Goal: Task Accomplishment & Management: Manage account settings

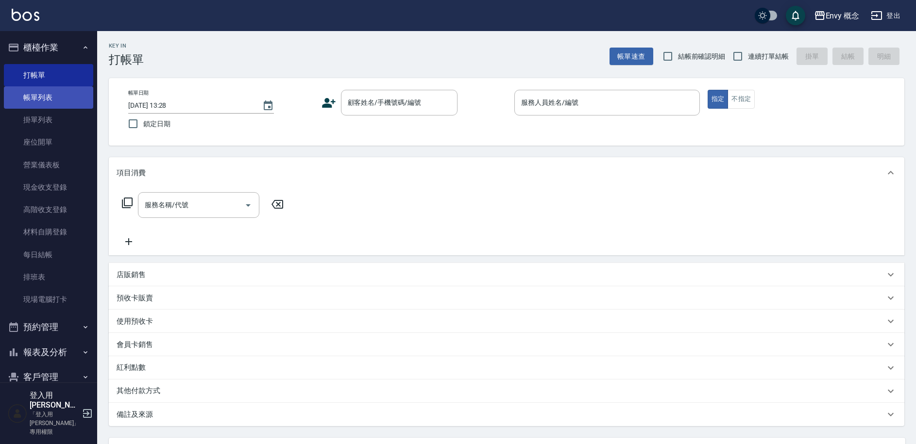
click at [60, 101] on link "帳單列表" at bounding box center [48, 97] width 89 height 22
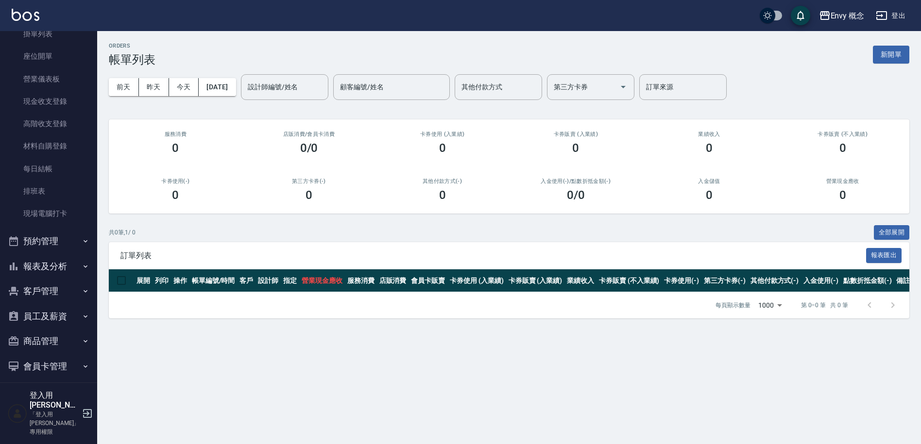
scroll to position [125, 0]
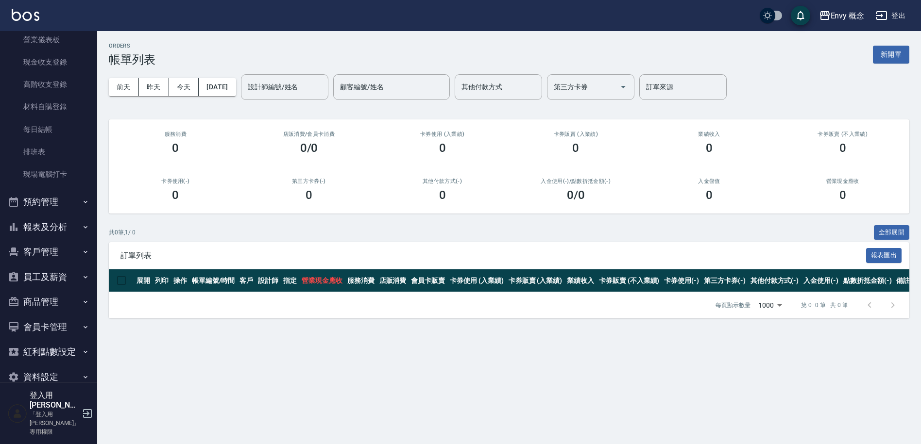
click at [62, 218] on button "報表及分析" at bounding box center [48, 227] width 89 height 25
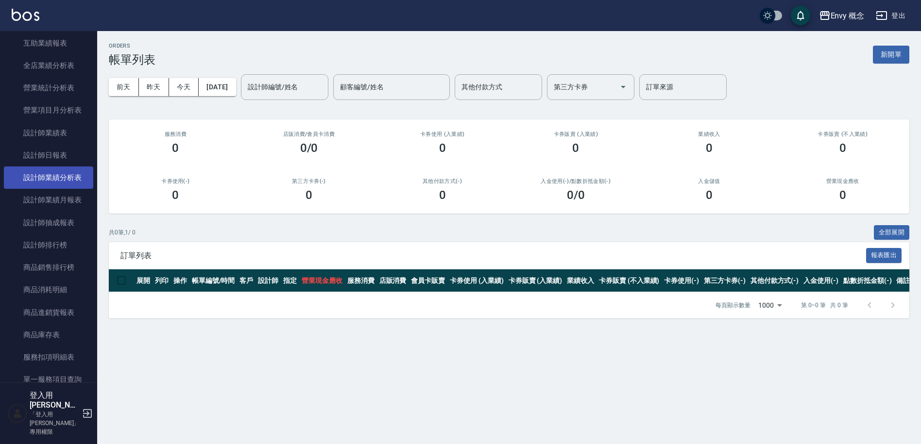
scroll to position [561, 0]
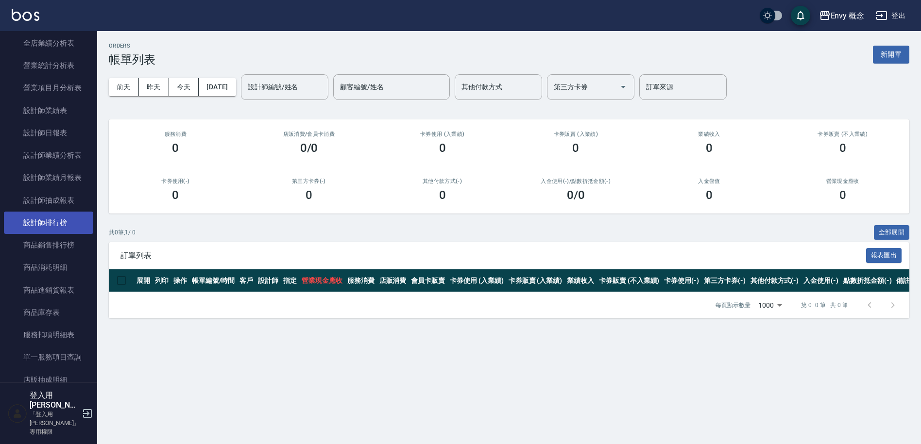
click at [58, 223] on link "設計師排行榜" at bounding box center [48, 223] width 89 height 22
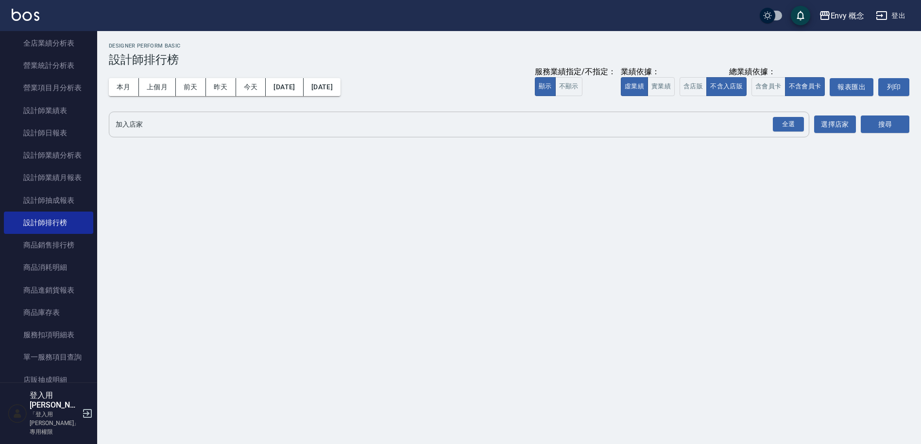
click at [286, 115] on div "全選 加入店家" at bounding box center [459, 125] width 700 height 26
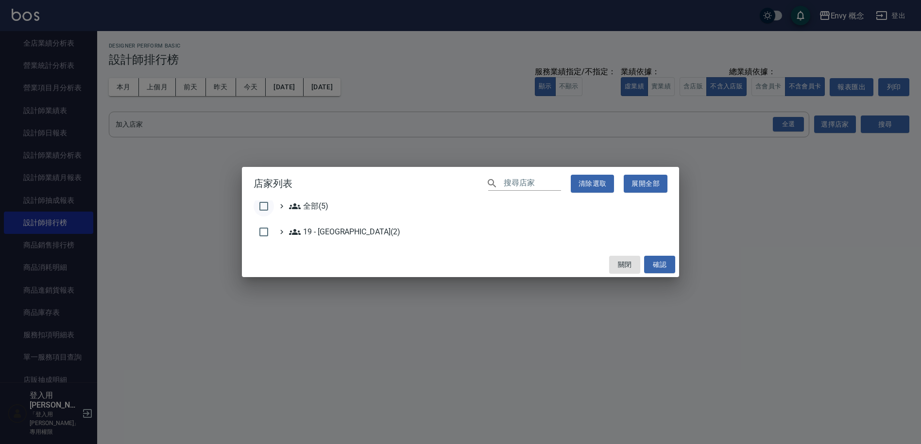
click at [260, 210] on input "checkbox" at bounding box center [263, 206] width 20 height 20
checkbox input "true"
drag, startPoint x: 667, startPoint y: 256, endPoint x: 667, endPoint y: 261, distance: 4.9
click at [667, 257] on button "確認" at bounding box center [659, 265] width 31 height 18
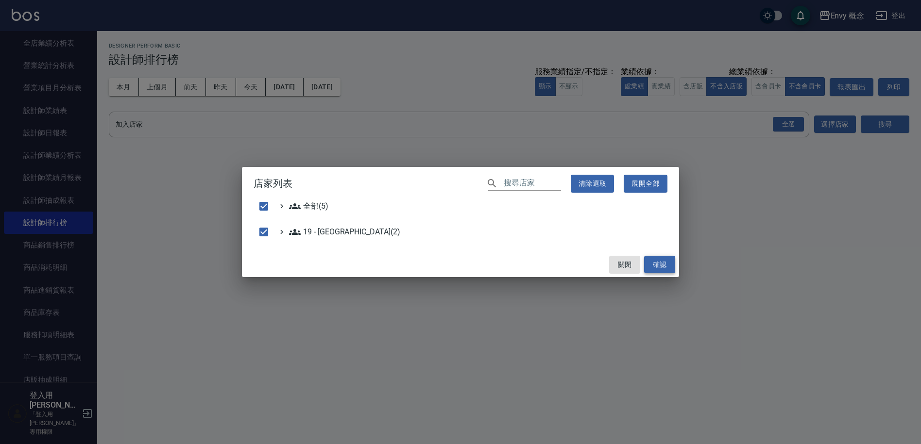
checkbox input "false"
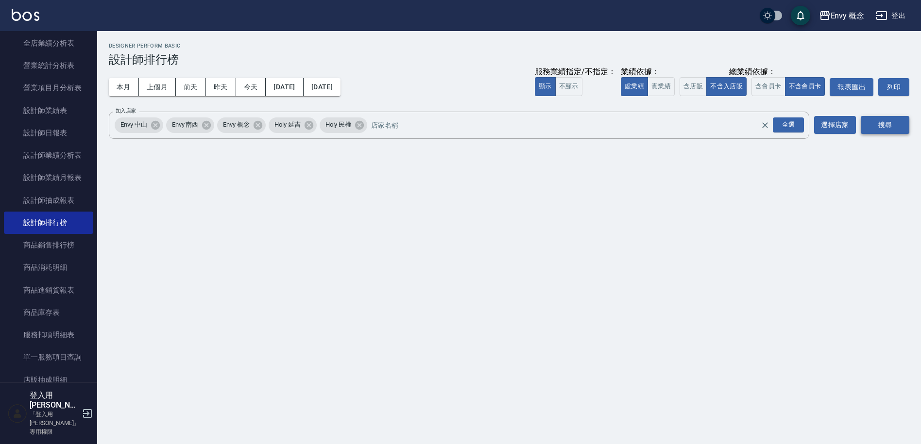
click at [870, 130] on button "搜尋" at bounding box center [884, 125] width 49 height 18
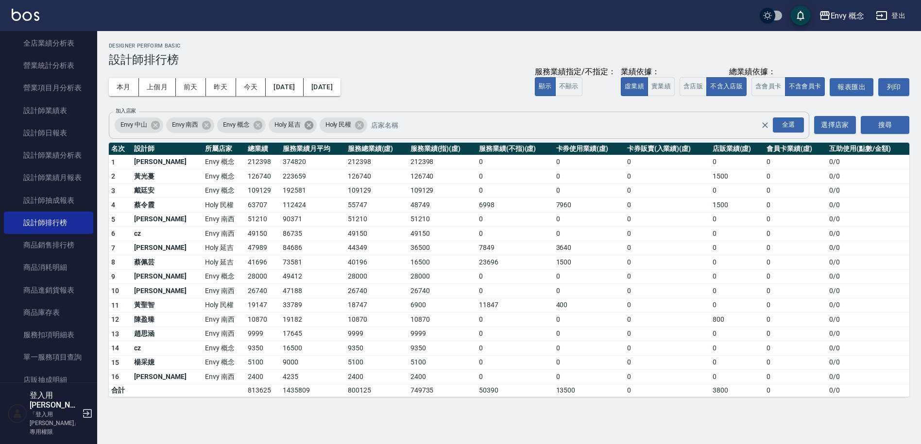
click at [313, 128] on icon at bounding box center [308, 124] width 9 height 9
click at [211, 124] on icon at bounding box center [206, 124] width 9 height 9
click at [156, 124] on icon at bounding box center [155, 125] width 11 height 11
click at [208, 126] on icon at bounding box center [206, 125] width 11 height 11
click at [887, 119] on button "搜尋" at bounding box center [884, 125] width 49 height 18
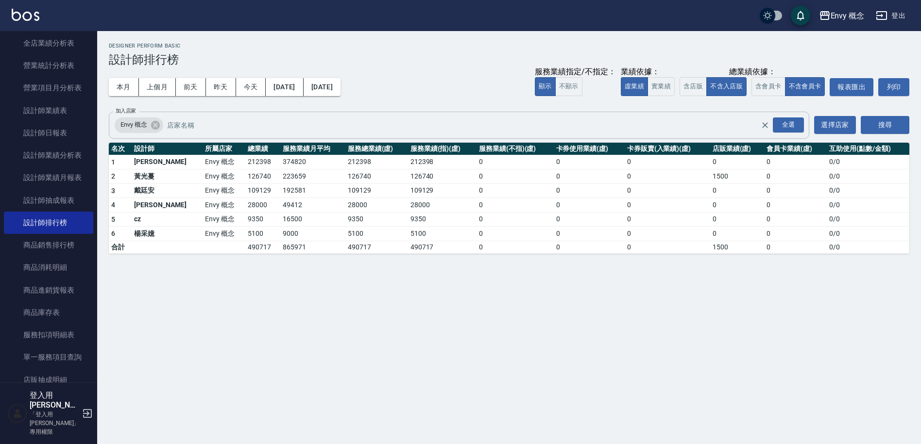
drag, startPoint x: 252, startPoint y: 297, endPoint x: 314, endPoint y: 268, distance: 68.4
click at [314, 268] on div "Envy 概念 [DATE] - [DATE] 設計師排行榜 列印時間： [DATE][PHONE_NUMBER]:24 Designer Perform B…" at bounding box center [460, 222] width 921 height 444
click at [376, 251] on td "490717" at bounding box center [376, 247] width 63 height 13
drag, startPoint x: 383, startPoint y: 250, endPoint x: 418, endPoint y: 249, distance: 35.0
click at [417, 249] on tr "合計 490717 865971 490717 490717 0 0 0 1500 0 0 / 0" at bounding box center [509, 247] width 800 height 13
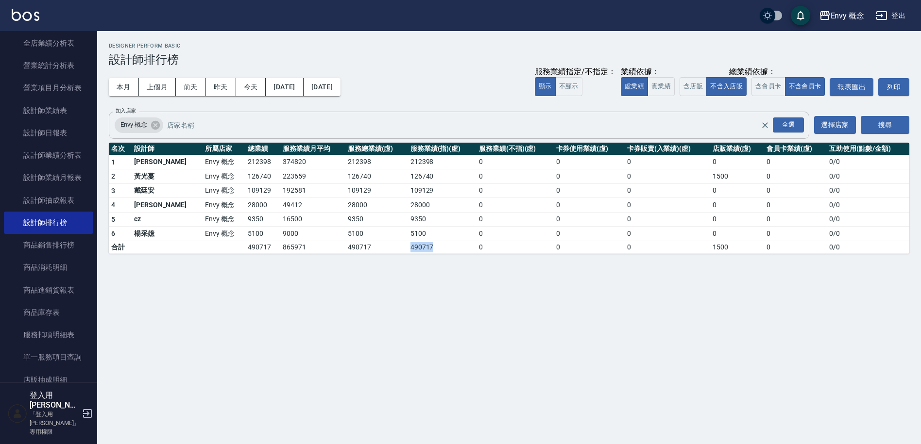
click at [419, 249] on td "490717" at bounding box center [442, 247] width 68 height 13
drag, startPoint x: 419, startPoint y: 249, endPoint x: 255, endPoint y: 223, distance: 166.2
click at [260, 226] on tbody "1 王文嘉 Envy 概念 212398 374820 212398 212398 0 0 0 0 0 0 / 0 2 [PERSON_NAME]Envy 概…" at bounding box center [509, 204] width 800 height 99
drag, startPoint x: 254, startPoint y: 221, endPoint x: 189, endPoint y: 221, distance: 65.1
click at [280, 221] on td "16500" at bounding box center [312, 219] width 65 height 15
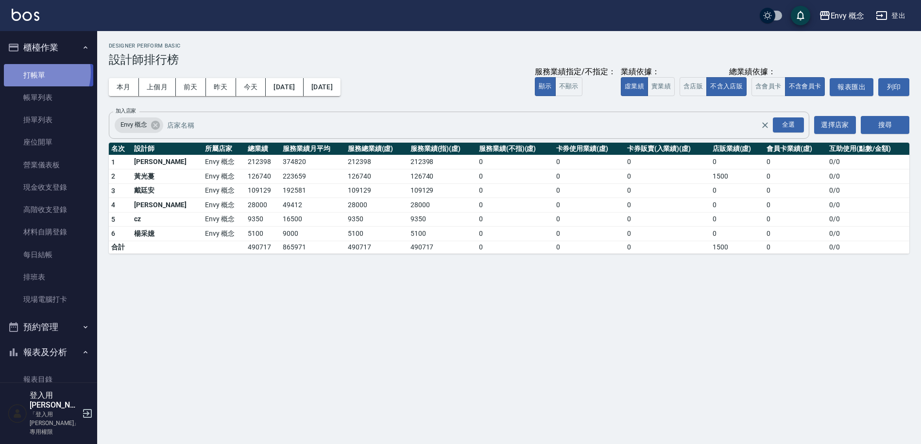
click at [39, 72] on link "打帳單" at bounding box center [48, 75] width 89 height 22
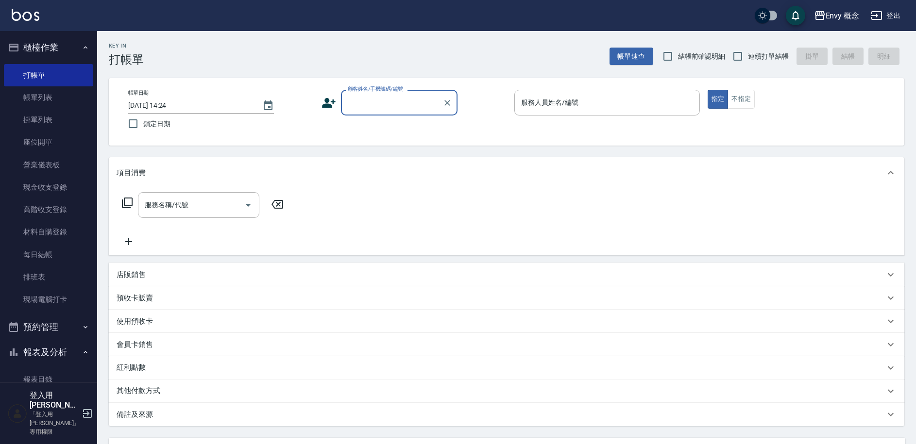
click at [400, 99] on input "顧客姓名/手機號碼/編號" at bounding box center [391, 102] width 93 height 17
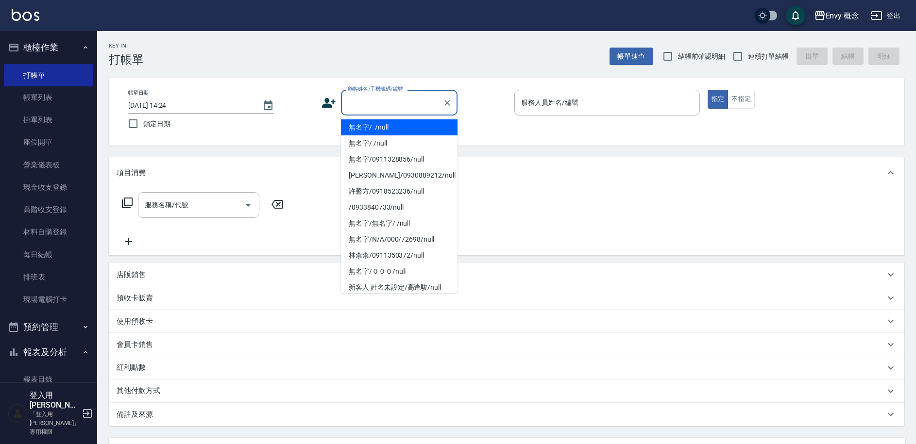
click at [398, 125] on li "無名字/ /null" at bounding box center [399, 127] width 117 height 16
type input "無名字/ /null"
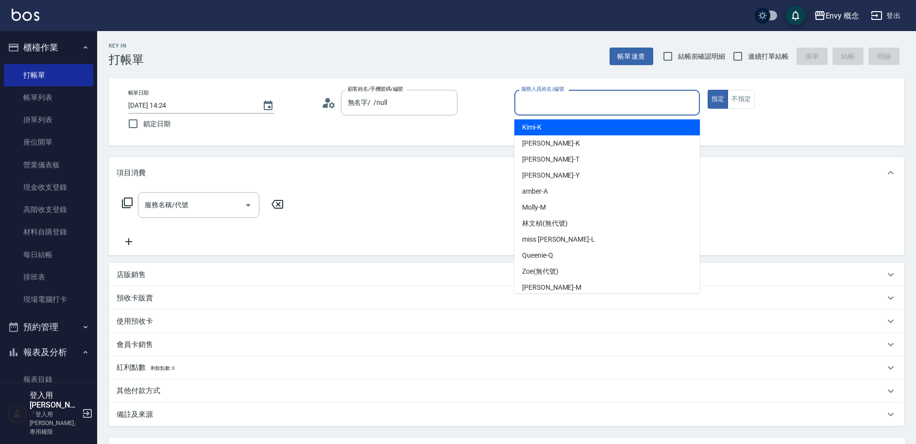
click at [565, 107] on input "服務人員姓名/編號" at bounding box center [607, 102] width 177 height 17
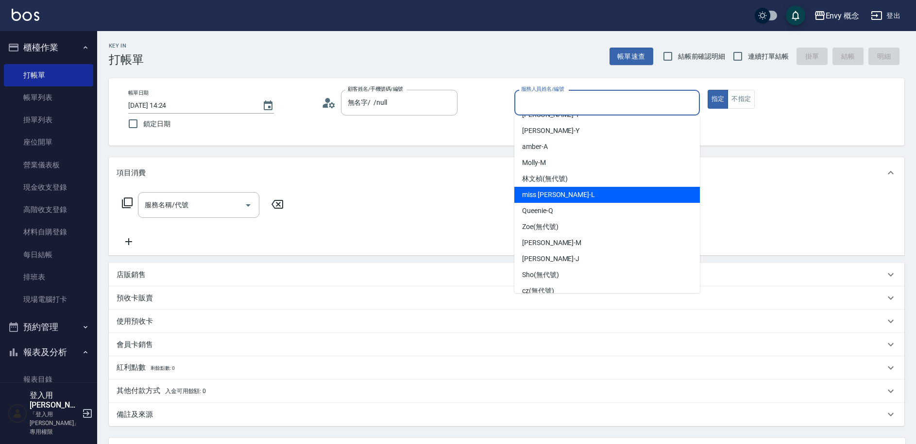
scroll to position [54, 0]
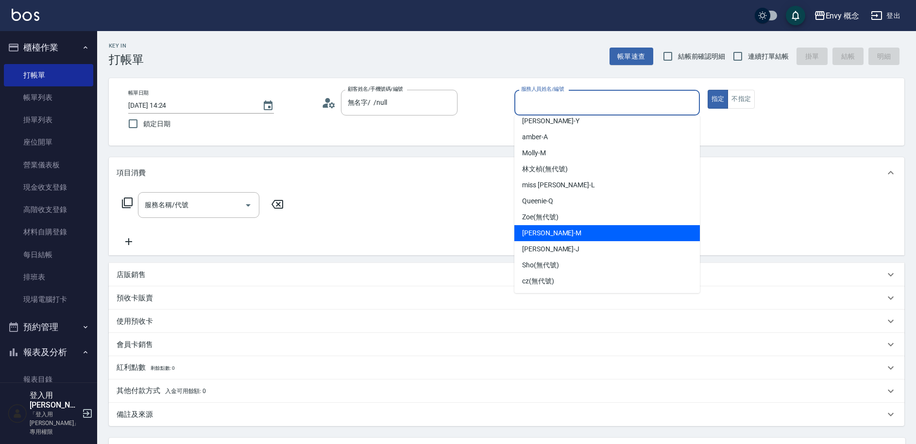
click at [570, 238] on div "[PERSON_NAME] -M" at bounding box center [606, 233] width 185 height 16
type input "[PERSON_NAME]-M"
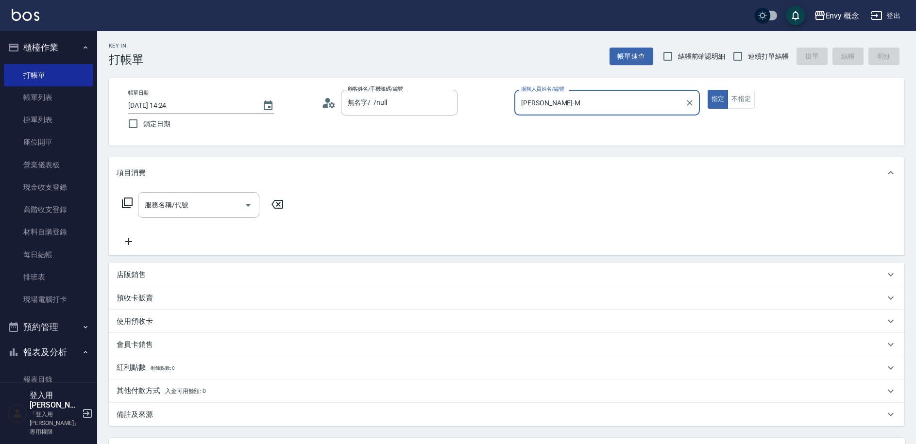
click at [687, 103] on icon "Clear" at bounding box center [690, 103] width 10 height 10
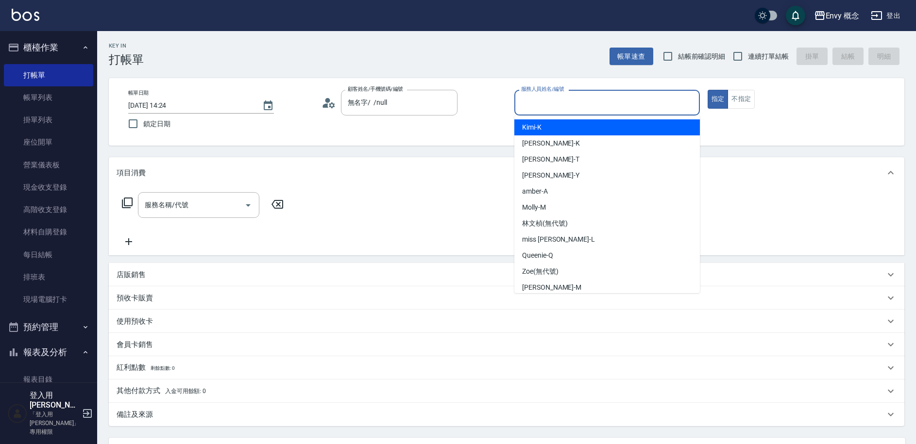
click at [630, 101] on input "服務人員姓名/編號" at bounding box center [607, 102] width 177 height 17
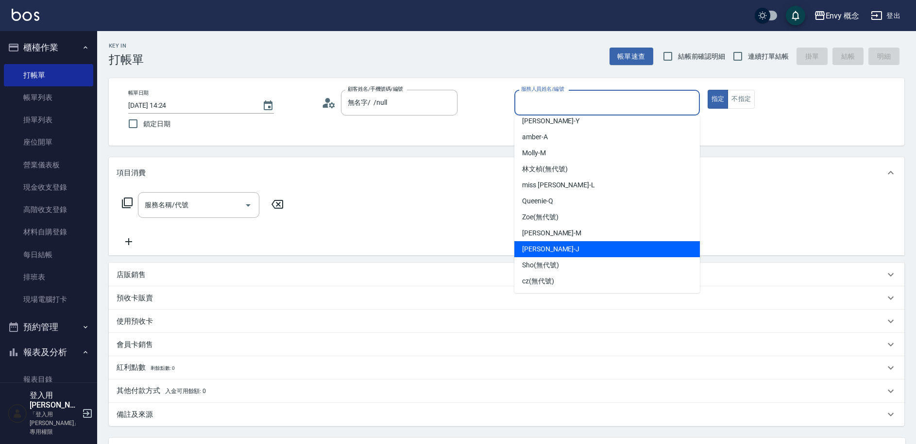
drag, startPoint x: 571, startPoint y: 248, endPoint x: 539, endPoint y: 241, distance: 32.7
click at [571, 248] on div "[PERSON_NAME]" at bounding box center [606, 249] width 185 height 16
type input "[PERSON_NAME]"
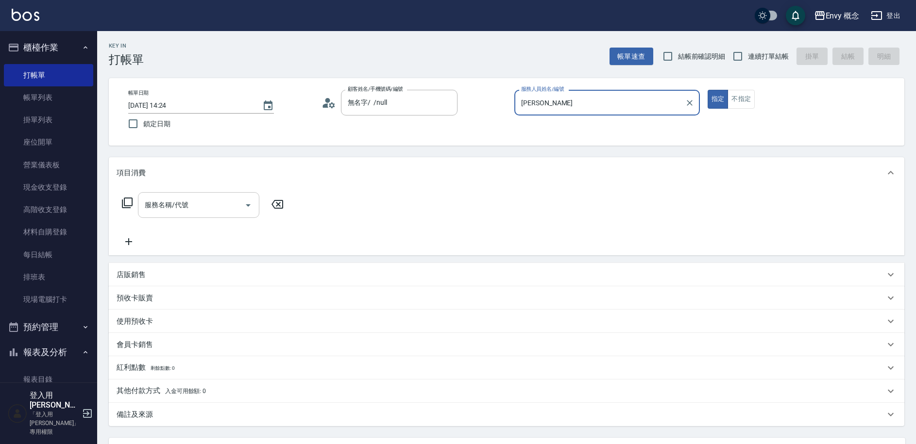
drag, startPoint x: 199, startPoint y: 213, endPoint x: 200, endPoint y: 208, distance: 5.0
click at [199, 212] on input "服務名稱/代號" at bounding box center [191, 205] width 98 height 17
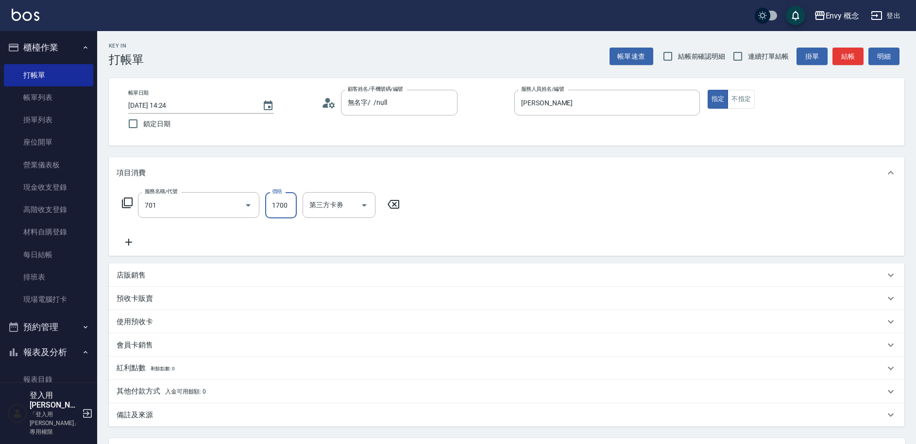
type input "701 染髮(701)"
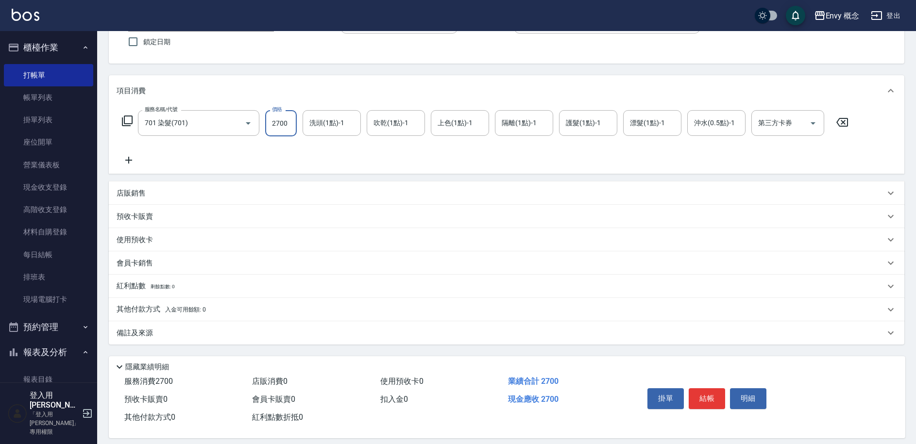
scroll to position [92, 0]
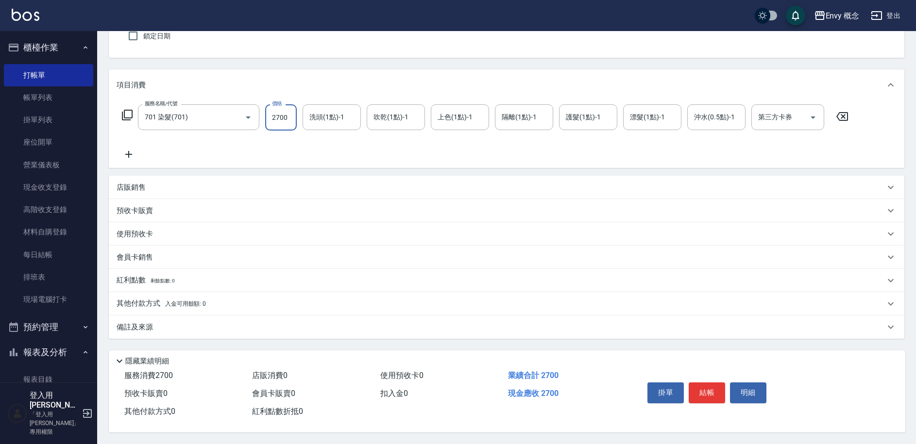
type input "2700"
drag, startPoint x: 184, startPoint y: 299, endPoint x: 189, endPoint y: 302, distance: 6.1
click at [184, 301] on span "入金可用餘額: 0" at bounding box center [185, 304] width 41 height 7
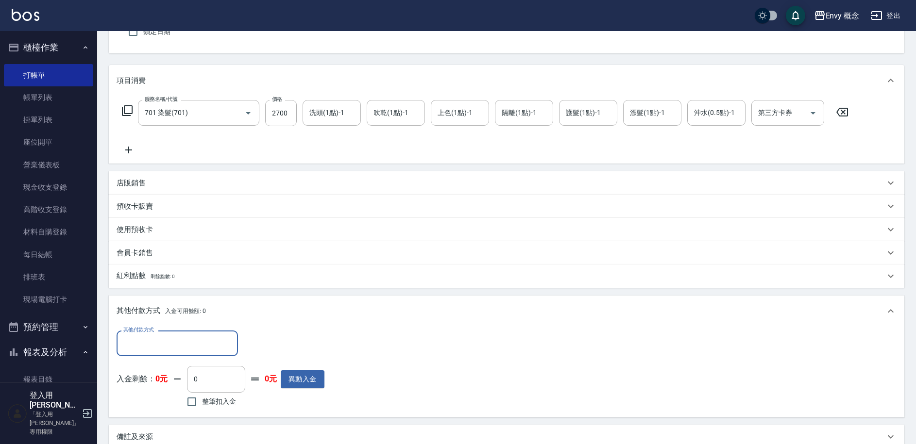
scroll to position [0, 0]
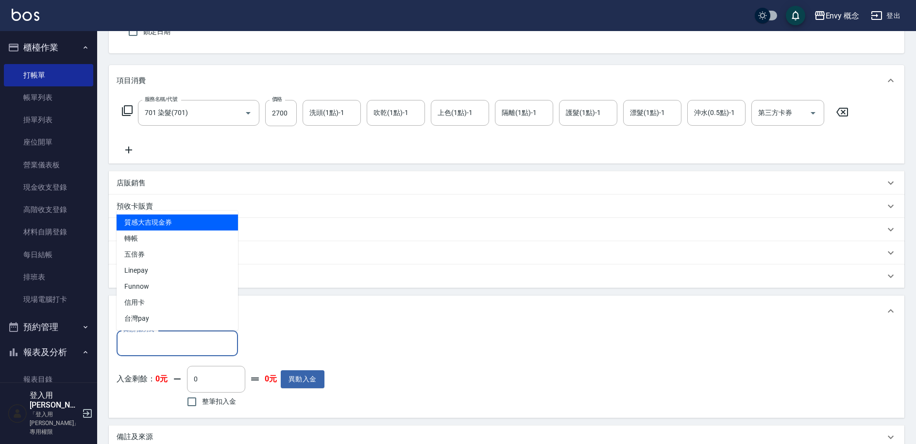
click at [199, 347] on input "其他付款方式" at bounding box center [177, 343] width 113 height 17
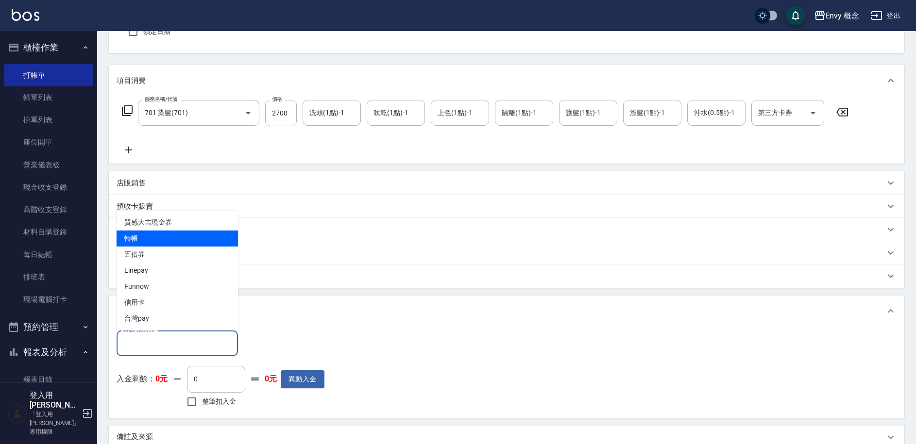
click at [174, 237] on span "轉帳" at bounding box center [177, 239] width 121 height 16
type input "轉帳"
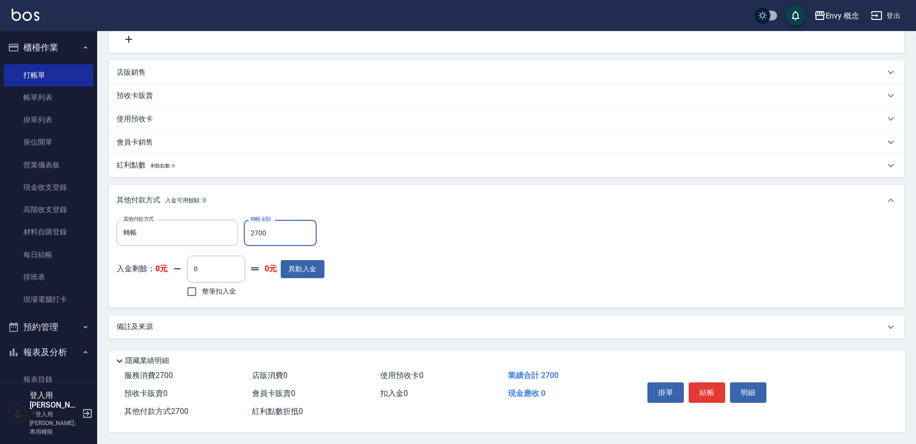
scroll to position [207, 0]
type input "2700"
click at [709, 384] on button "結帳" at bounding box center [706, 393] width 36 height 20
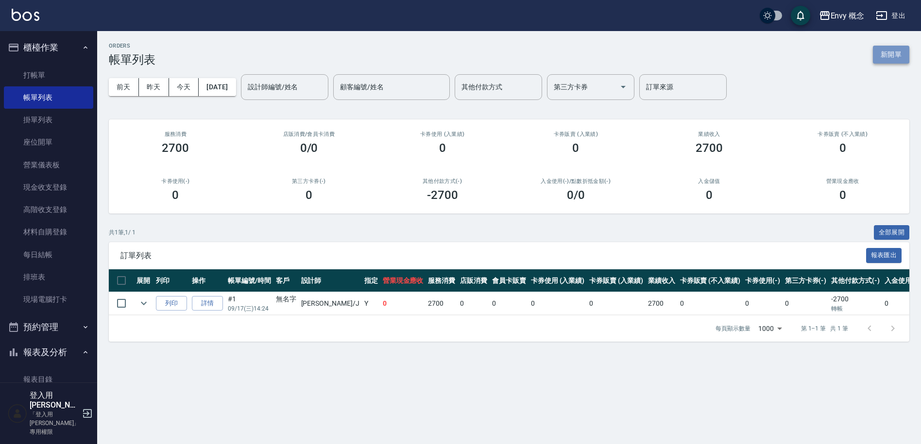
click at [878, 56] on button "新開單" at bounding box center [890, 55] width 36 height 18
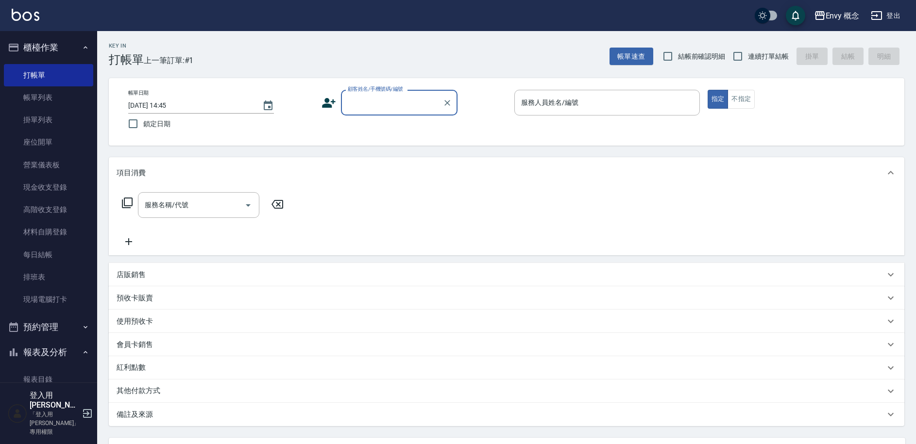
click at [410, 93] on div "顧客姓名/手機號碼/編號" at bounding box center [399, 103] width 117 height 26
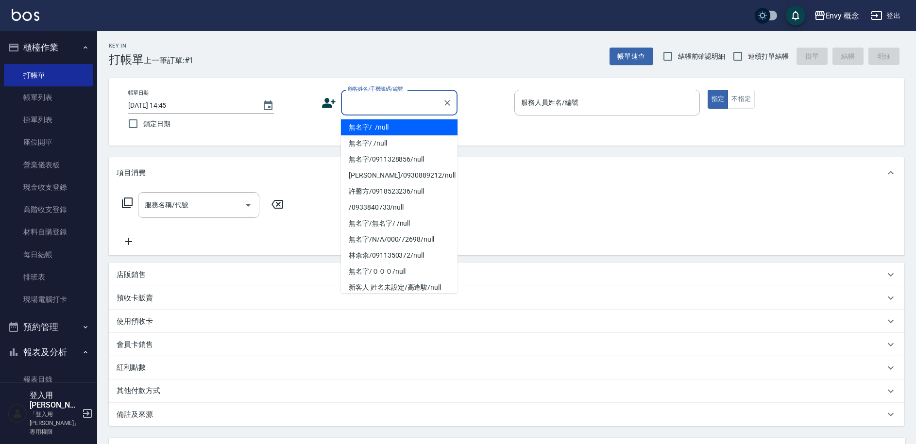
drag, startPoint x: 411, startPoint y: 125, endPoint x: 568, endPoint y: 101, distance: 159.1
click at [411, 124] on li "無名字/ /null" at bounding box center [399, 127] width 117 height 16
type input "無名字/ /null"
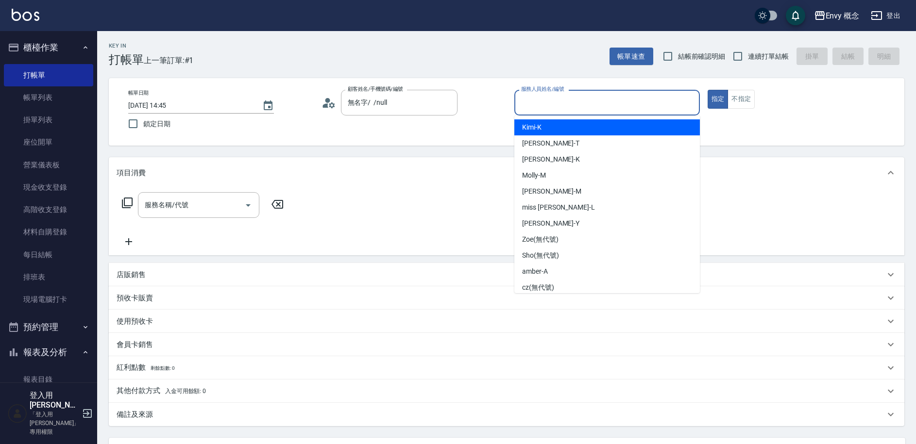
click at [577, 95] on input "服務人員姓名/編號" at bounding box center [607, 102] width 177 height 17
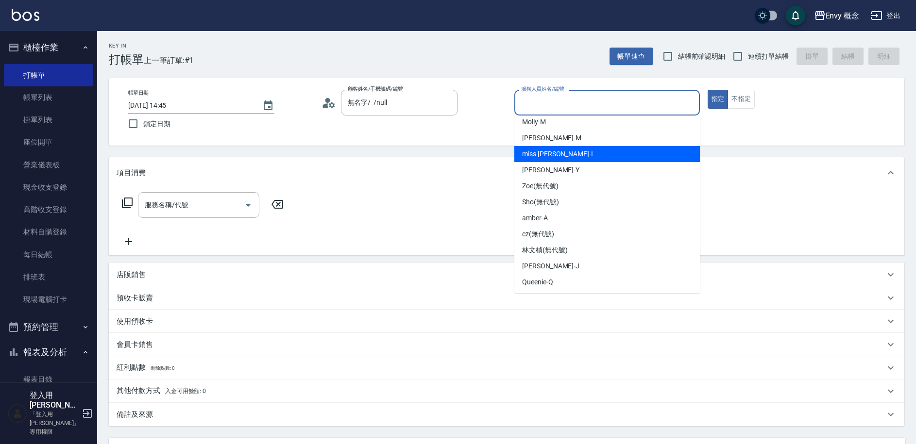
scroll to position [54, 0]
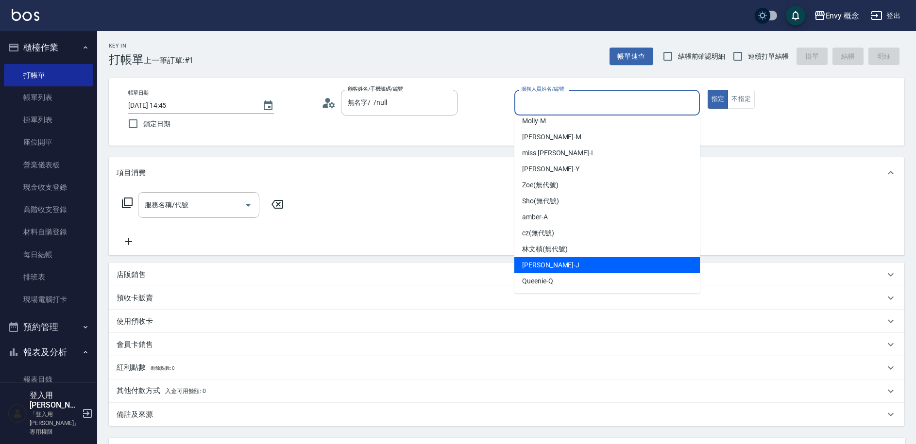
click at [574, 266] on div "[PERSON_NAME]" at bounding box center [606, 265] width 185 height 16
type input "[PERSON_NAME]"
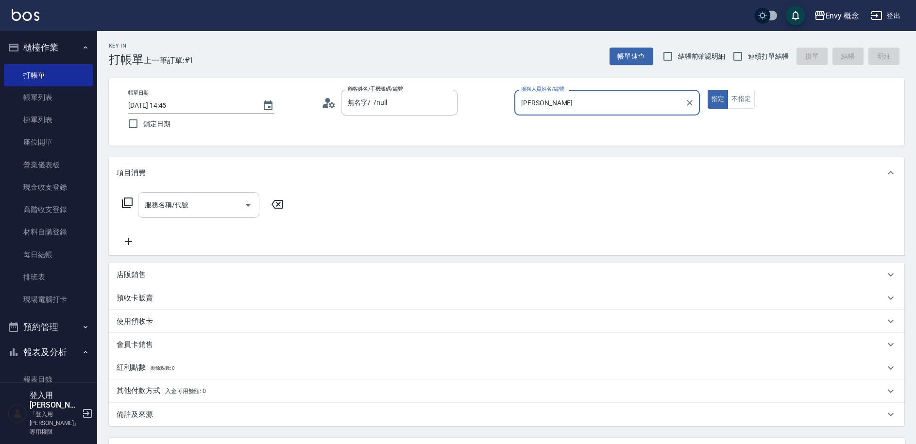
click at [243, 209] on icon "Open" at bounding box center [248, 206] width 12 height 12
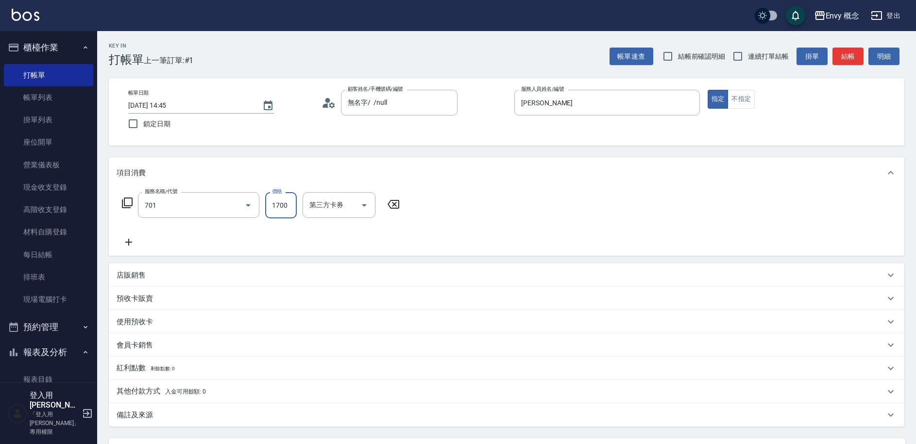
type input "701 染髮(701)"
type input "700"
click at [213, 396] on div "其他付款方式 入金可用餘額: 0" at bounding box center [501, 391] width 768 height 11
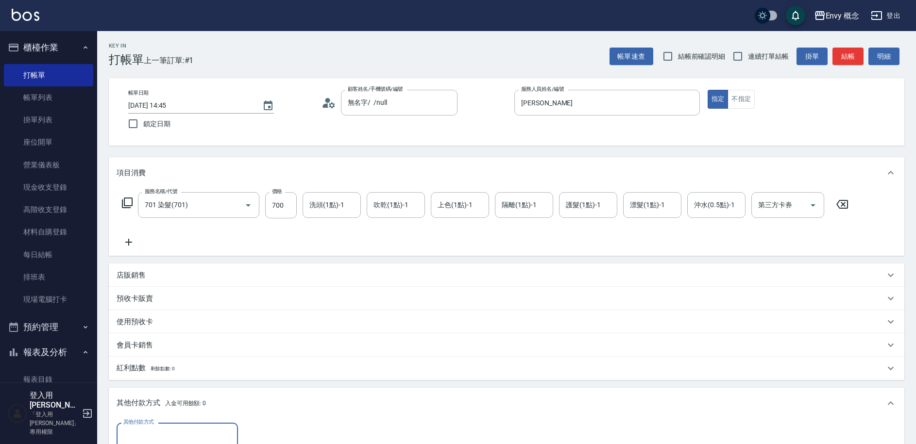
scroll to position [0, 0]
click at [177, 418] on div "其他付款方式 入金可用餘額: 0" at bounding box center [506, 403] width 795 height 31
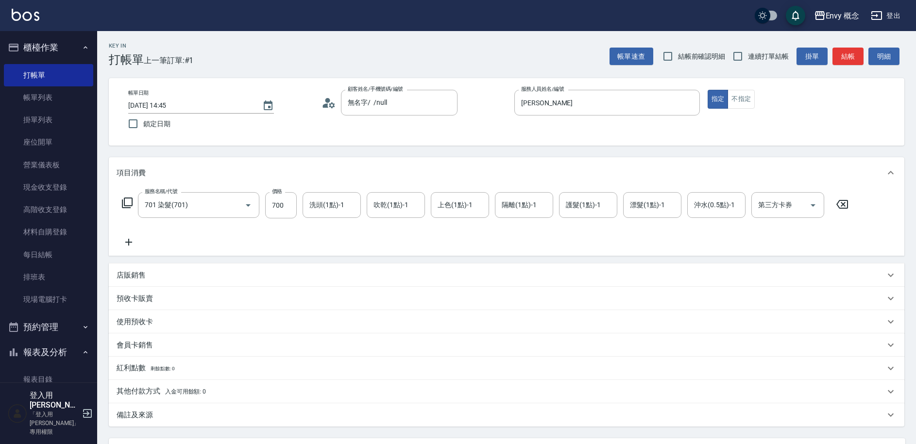
click at [168, 381] on div "其他付款方式 入金可用餘額: 0" at bounding box center [506, 391] width 795 height 23
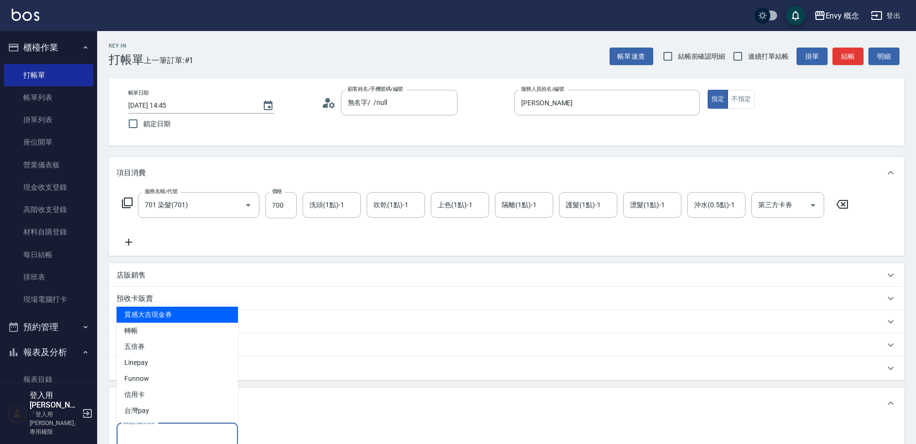
click at [182, 431] on input "其他付款方式" at bounding box center [177, 435] width 113 height 17
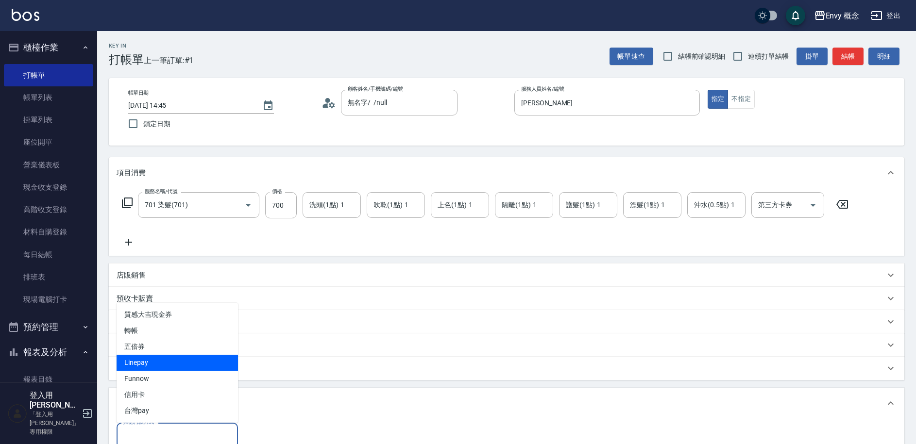
click at [158, 361] on span "Linepay" at bounding box center [177, 363] width 121 height 16
type input "Linepay"
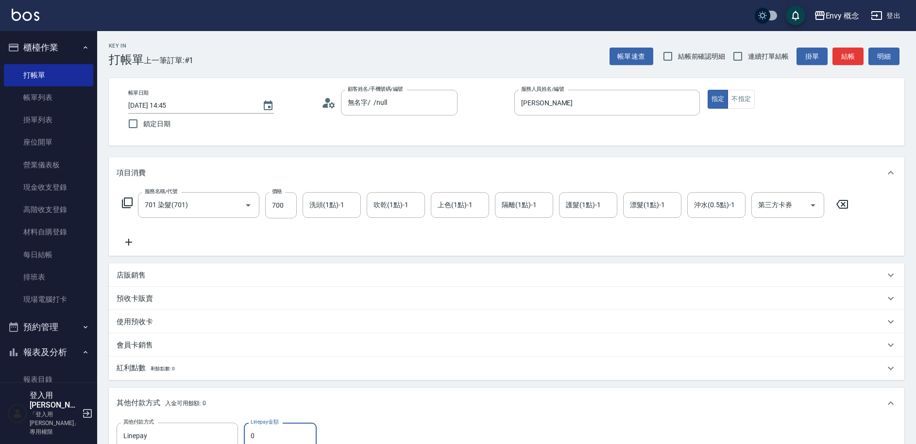
scroll to position [5, 0]
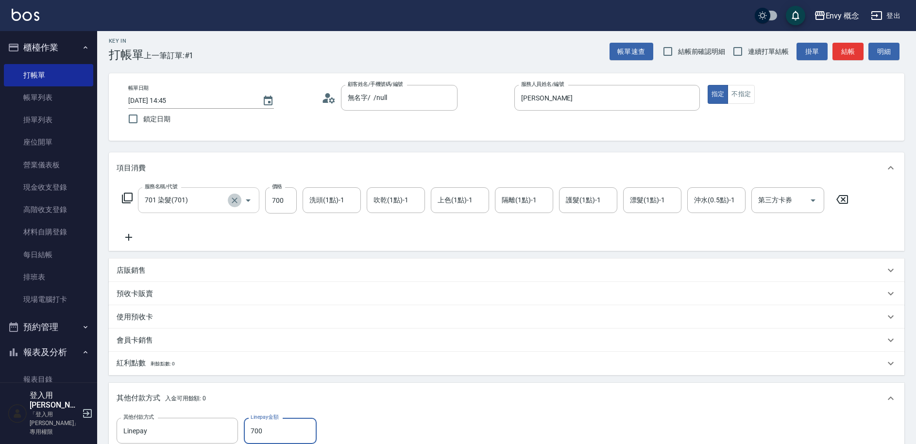
click at [235, 199] on icon "Clear" at bounding box center [235, 201] width 10 height 10
type input "700"
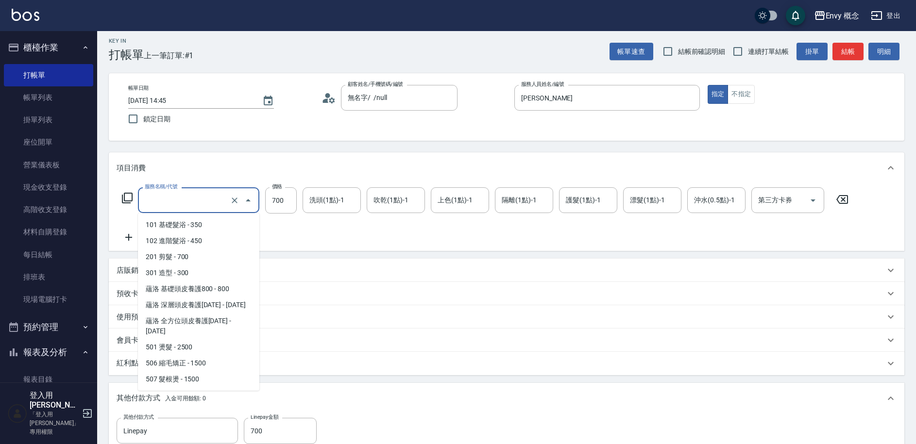
click at [216, 200] on input "服務名稱/代號" at bounding box center [184, 200] width 85 height 17
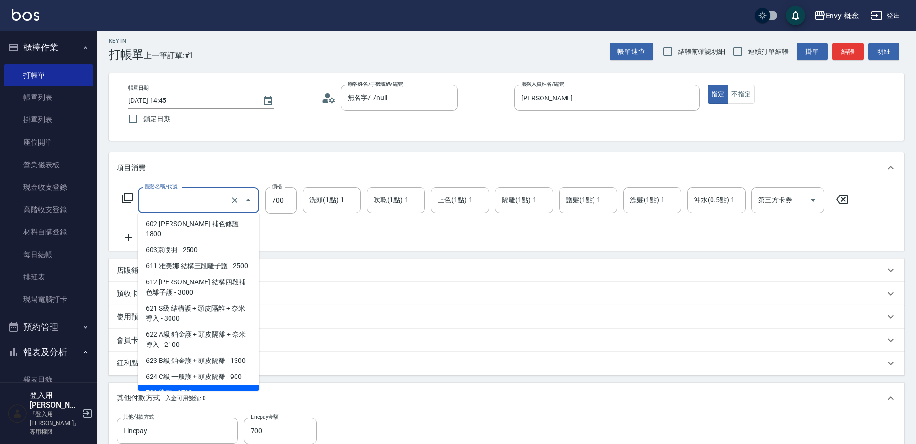
type input "0"
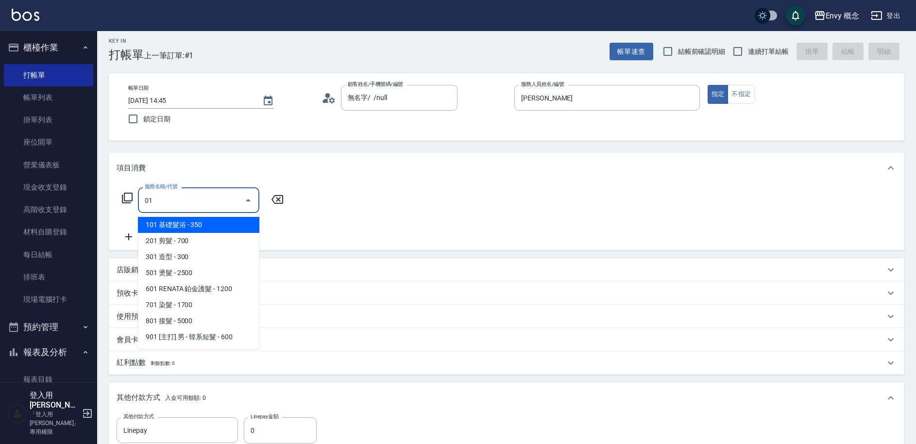
scroll to position [0, 0]
type input "101 基礎髮浴 (101)"
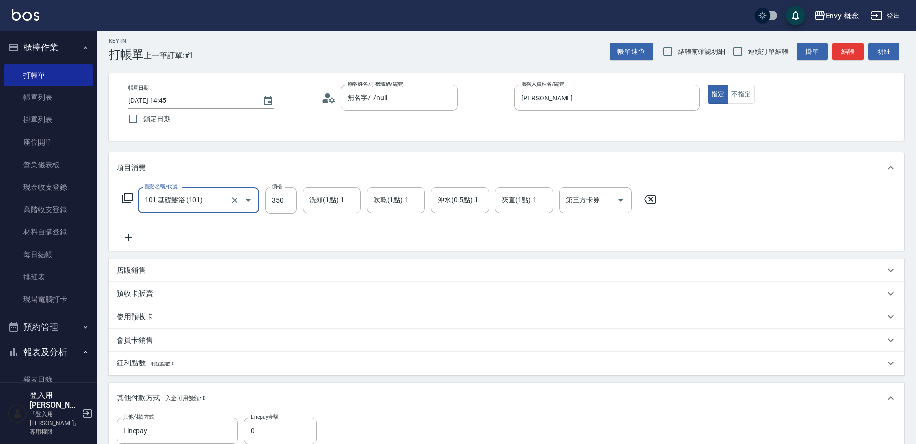
click at [148, 201] on input "101 基礎髮浴 (101)" at bounding box center [184, 200] width 85 height 17
type input "201 剪髮(201)"
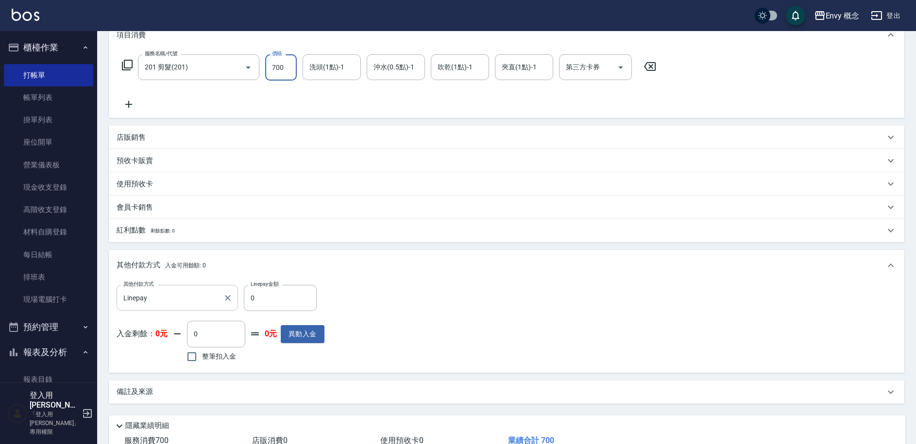
scroll to position [207, 0]
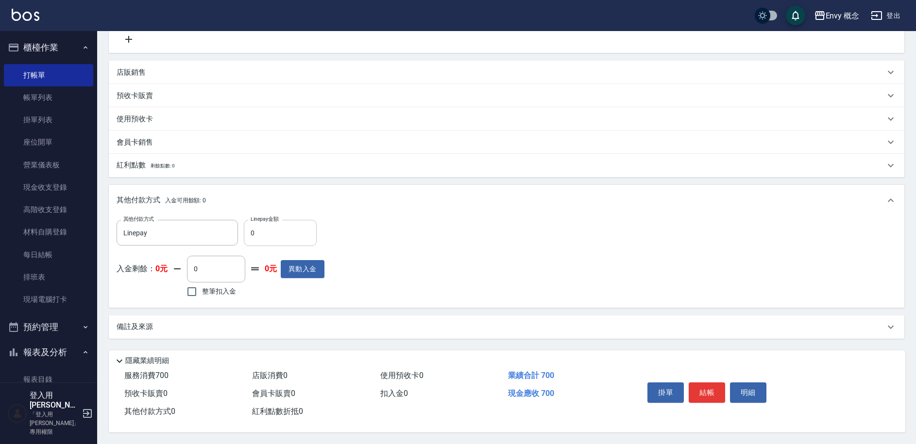
click at [280, 225] on input "0" at bounding box center [280, 233] width 73 height 26
type input "700"
click at [702, 389] on button "結帳" at bounding box center [706, 393] width 36 height 20
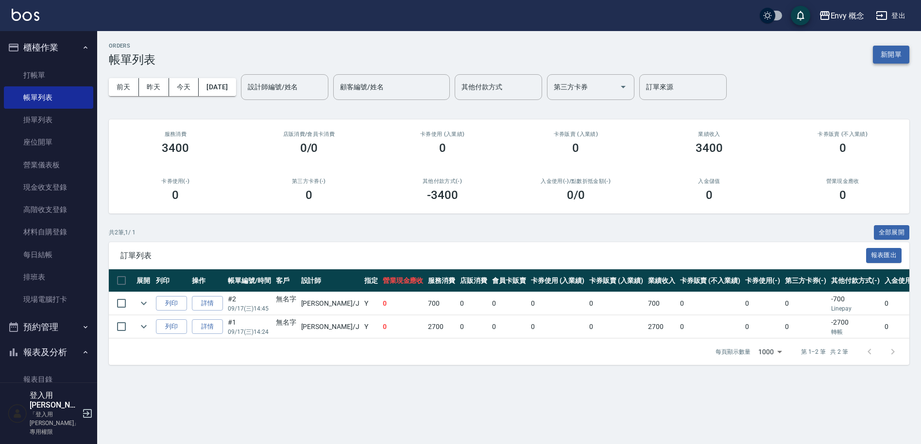
click at [896, 50] on button "新開單" at bounding box center [890, 55] width 36 height 18
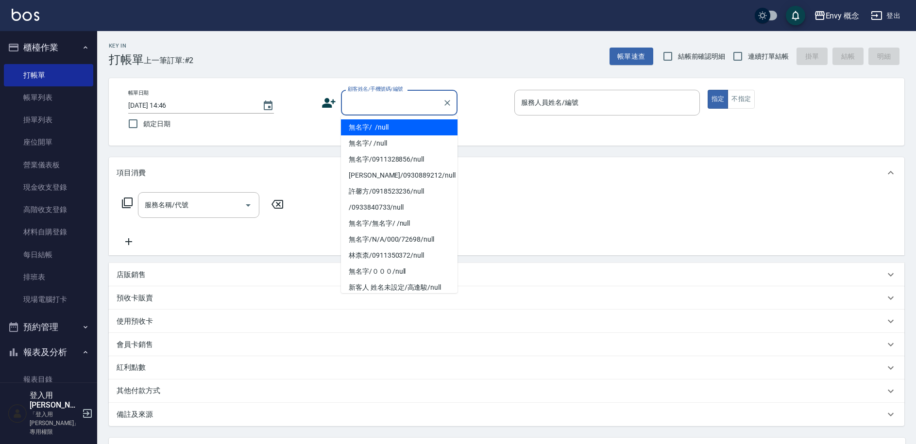
click at [414, 101] on input "顧客姓名/手機號碼/編號" at bounding box center [391, 102] width 93 height 17
click at [407, 117] on ul "無名字/ /null 無名字/ /null 無名字/0911328856/null [PERSON_NAME]/0930889212/null [PERSON…" at bounding box center [399, 205] width 117 height 178
click at [405, 122] on li "無名字/ /null" at bounding box center [399, 127] width 117 height 16
type input "無名字/ /null"
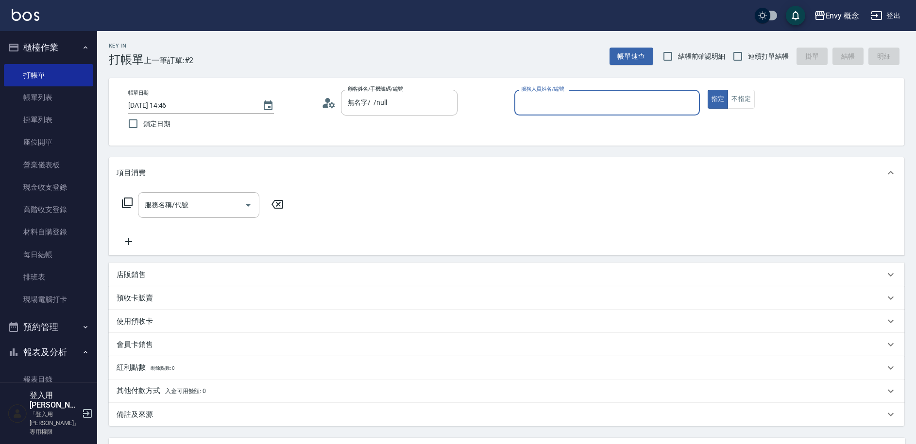
click at [582, 90] on div "服務人員姓名/編號" at bounding box center [606, 103] width 185 height 26
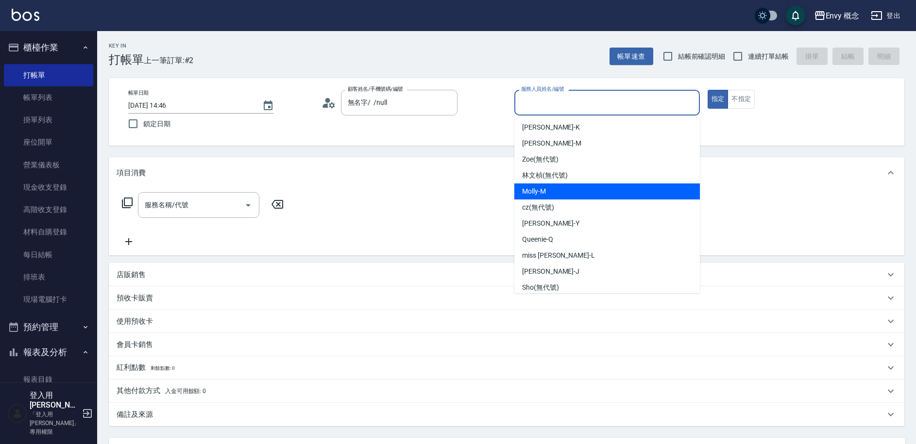
click at [562, 188] on div "[PERSON_NAME]" at bounding box center [606, 192] width 185 height 16
type input "[PERSON_NAME]"
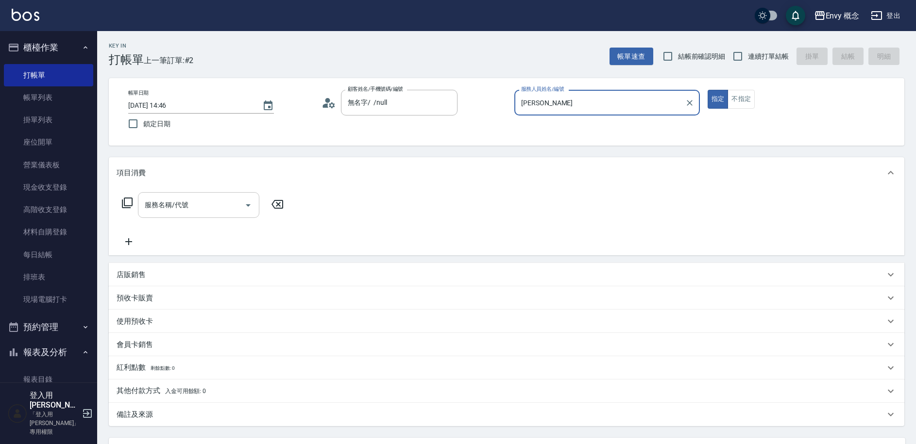
click at [213, 206] on input "服務名稱/代號" at bounding box center [191, 205] width 98 height 17
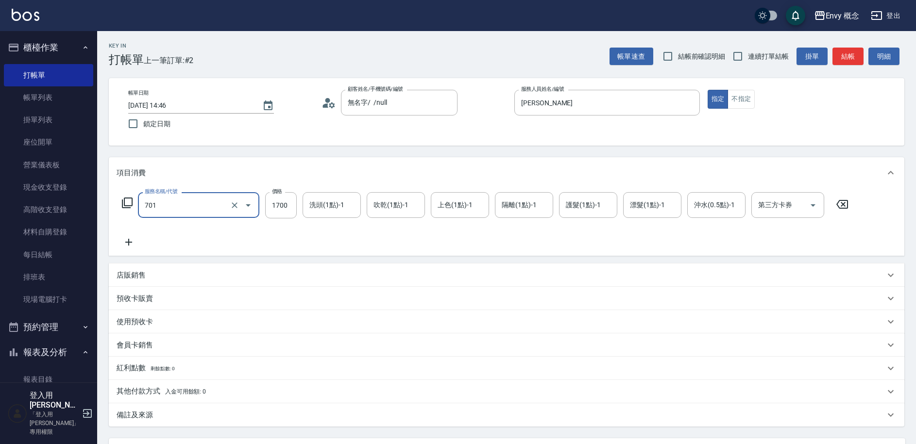
type input "701 染髮(701)"
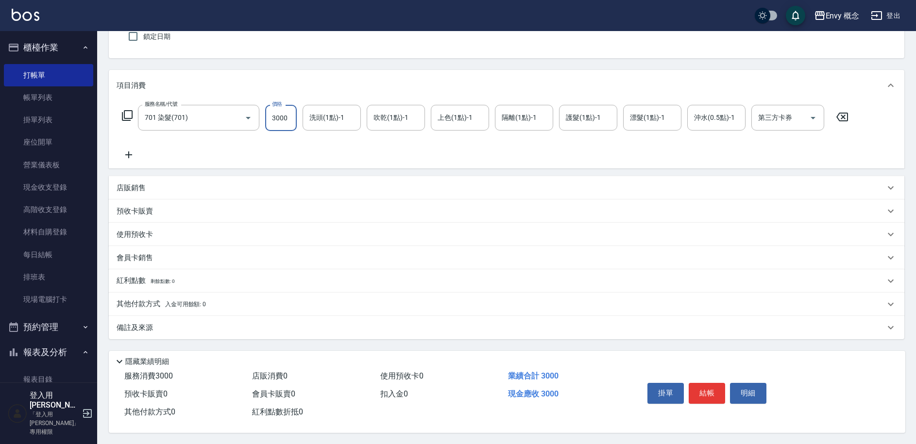
scroll to position [92, 0]
type input "3000"
click at [216, 304] on div "其他付款方式 入金可用餘額: 0" at bounding box center [501, 304] width 768 height 11
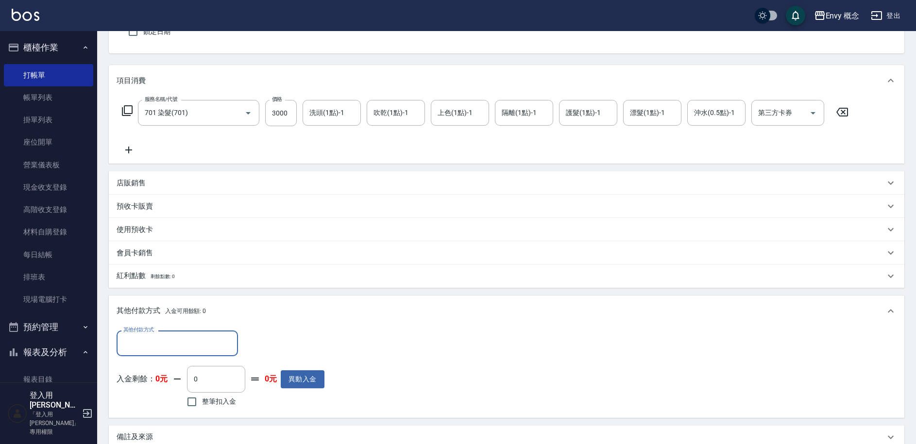
scroll to position [0, 0]
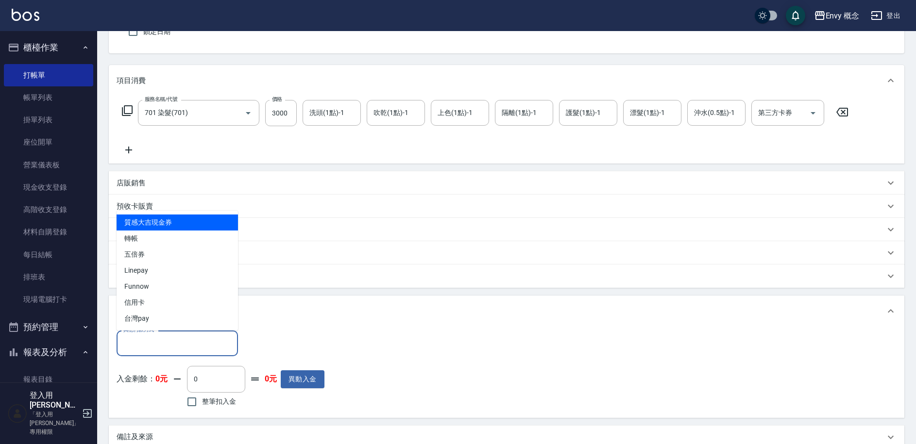
click at [204, 345] on input "其他付款方式" at bounding box center [177, 343] width 113 height 17
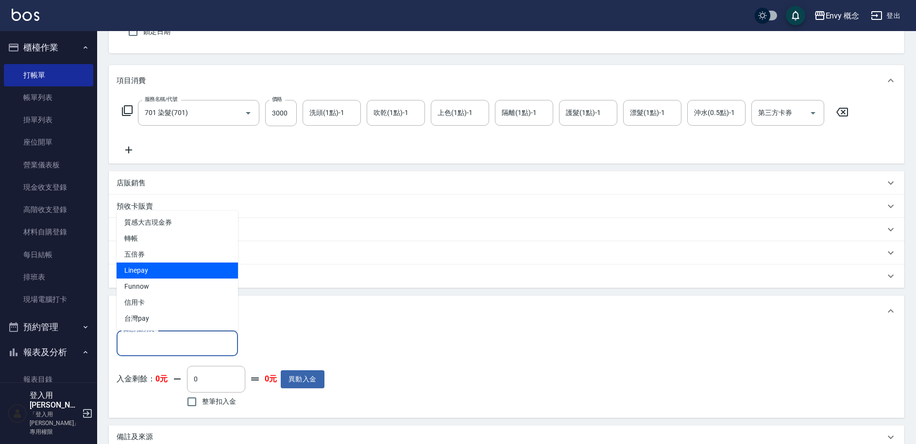
click at [207, 270] on span "Linepay" at bounding box center [177, 271] width 121 height 16
type input "Linepay"
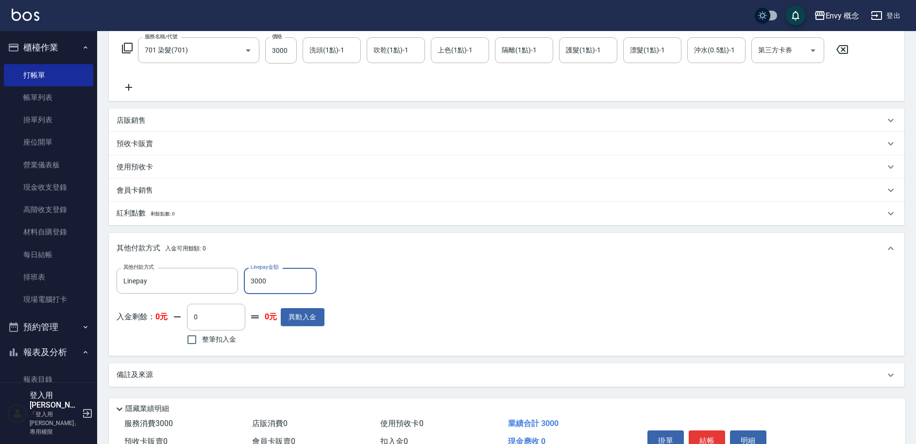
scroll to position [207, 0]
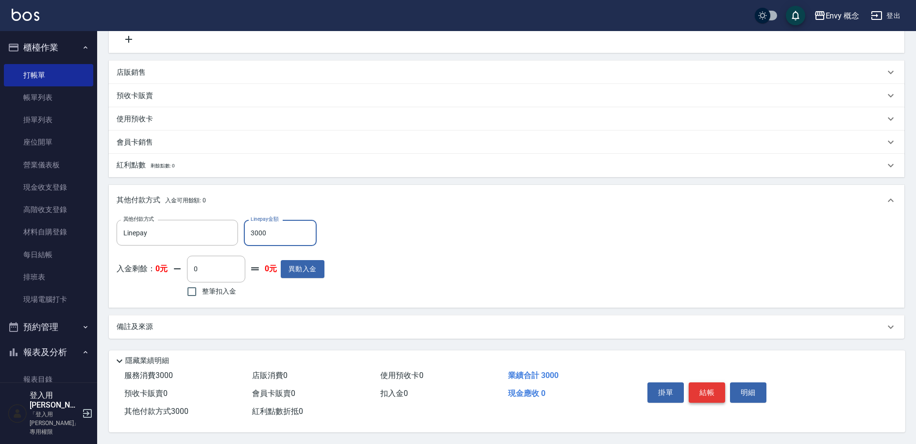
type input "3000"
click at [706, 385] on button "結帳" at bounding box center [706, 393] width 36 height 20
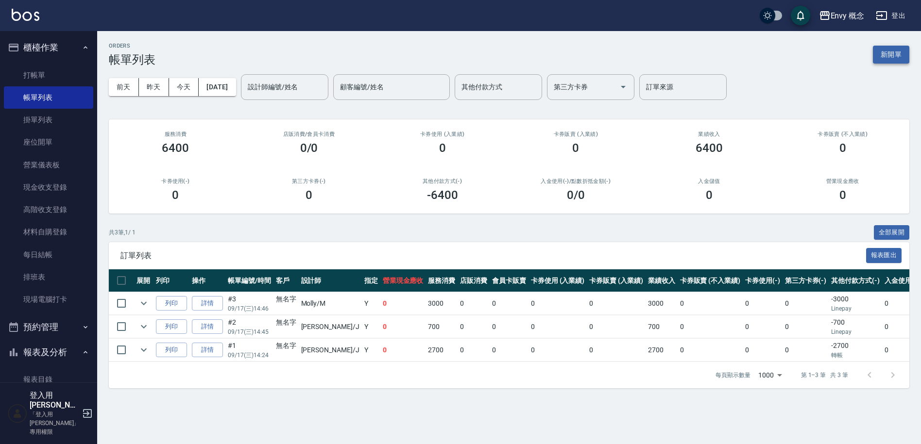
click at [884, 55] on button "新開單" at bounding box center [890, 55] width 36 height 18
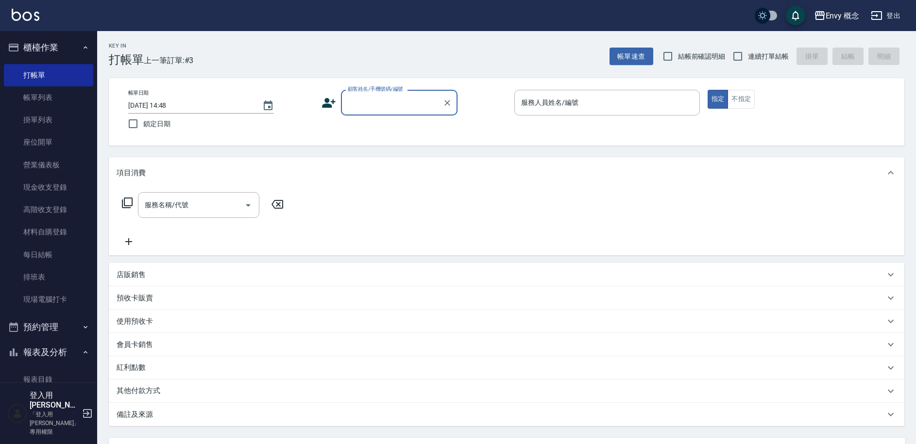
click at [387, 98] on input "顧客姓名/手機號碼/編號" at bounding box center [391, 102] width 93 height 17
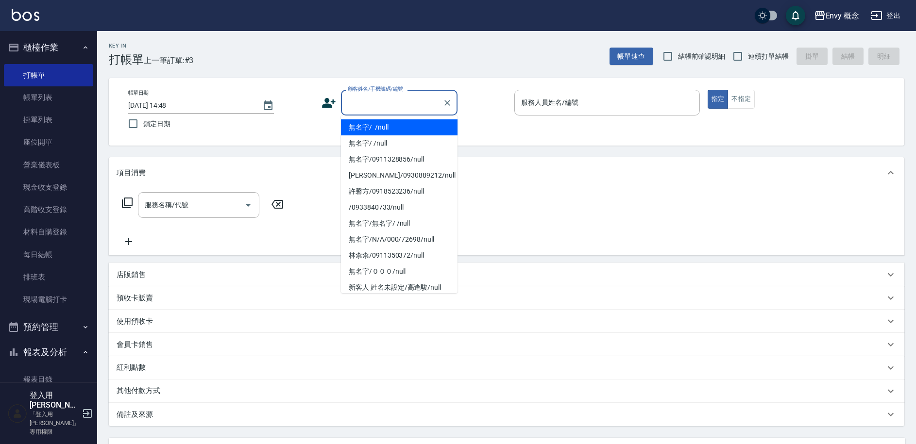
click at [385, 126] on li "無名字/ /null" at bounding box center [399, 127] width 117 height 16
type input "無名字/ /null"
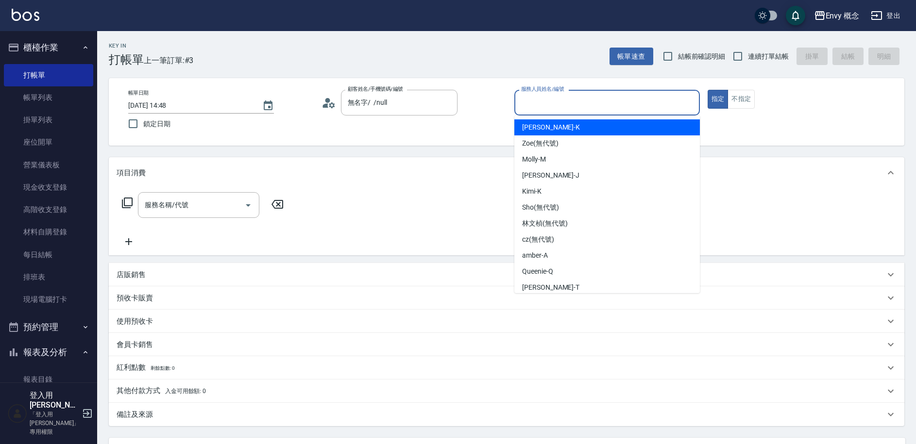
click at [541, 102] on input "服務人員姓名/編號" at bounding box center [607, 102] width 177 height 17
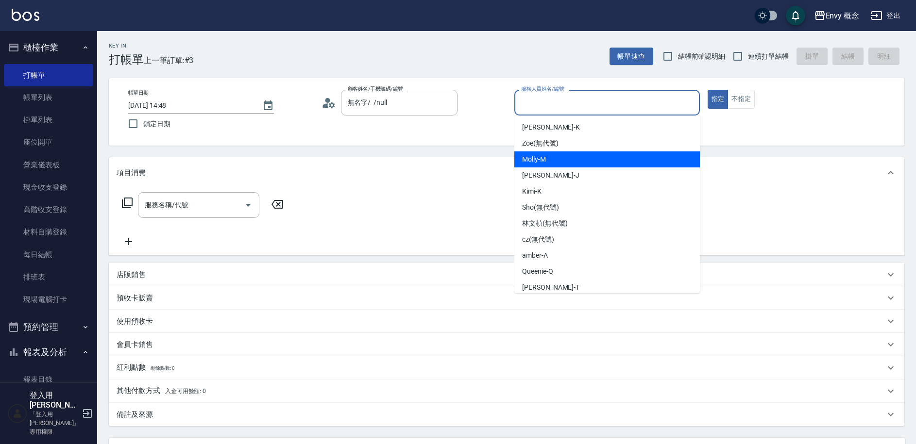
click at [601, 163] on div "[PERSON_NAME]" at bounding box center [606, 159] width 185 height 16
type input "[PERSON_NAME]"
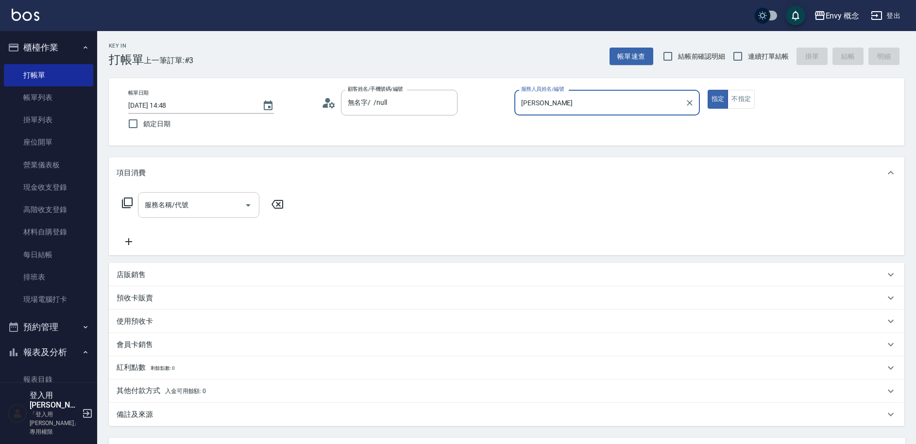
click at [200, 214] on div "服務名稱/代號" at bounding box center [198, 205] width 121 height 26
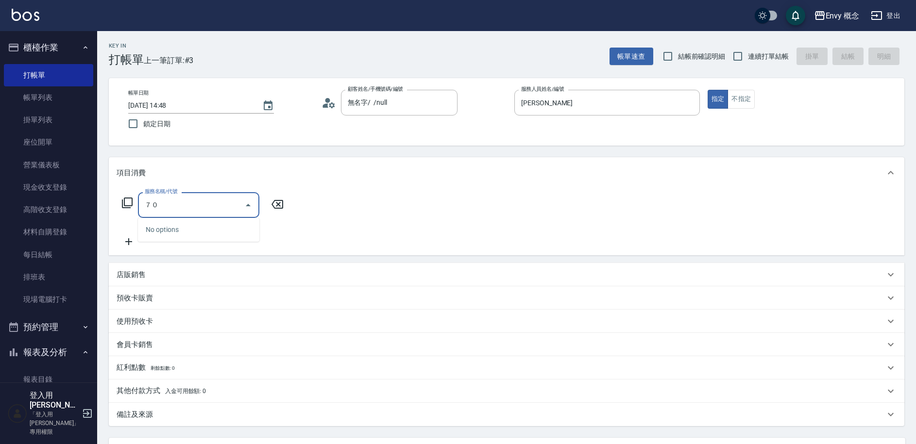
type input "７"
type input "701 染髮(701)"
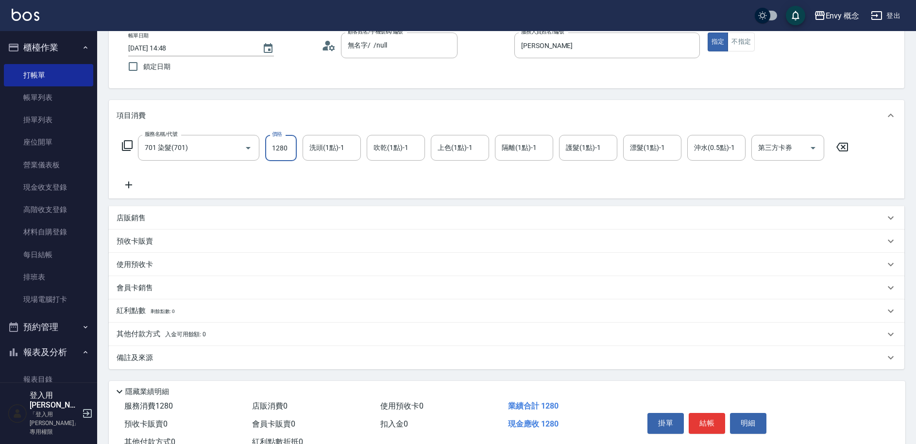
scroll to position [92, 0]
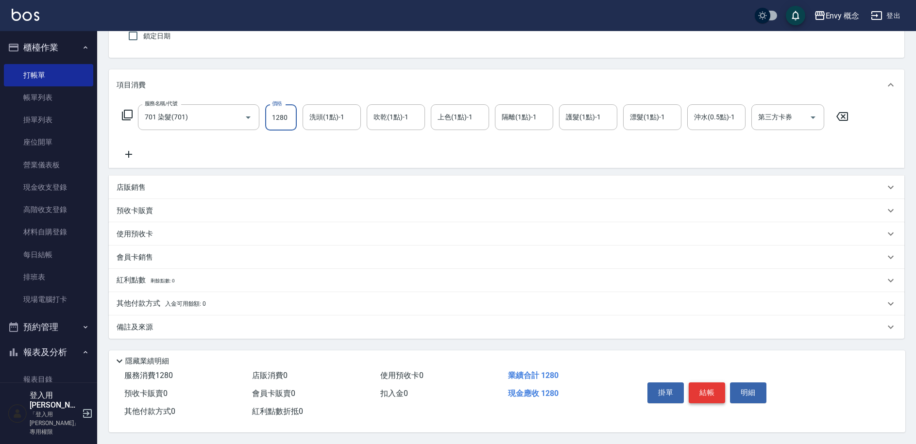
type input "1280"
click at [711, 394] on button "結帳" at bounding box center [706, 393] width 36 height 20
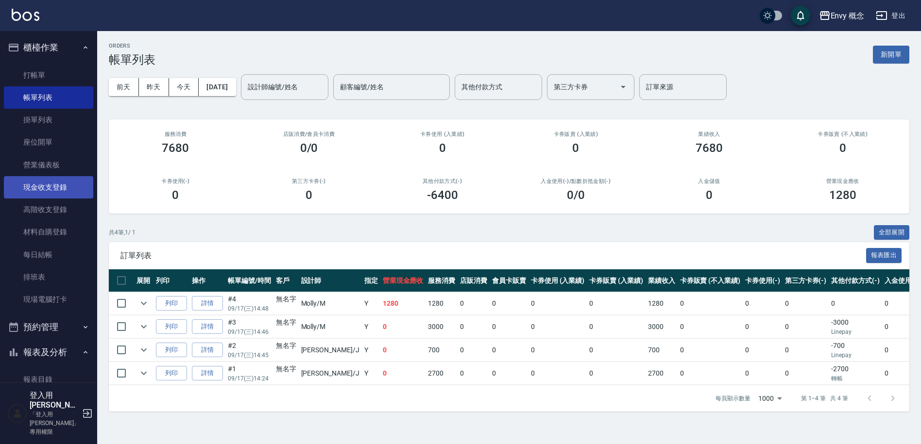
click at [56, 186] on link "現金收支登錄" at bounding box center [48, 187] width 89 height 22
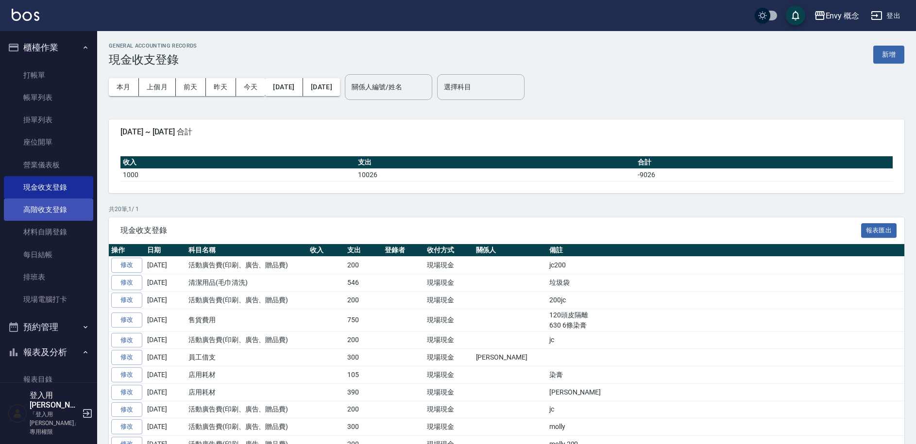
click at [61, 220] on link "高階收支登錄" at bounding box center [48, 210] width 89 height 22
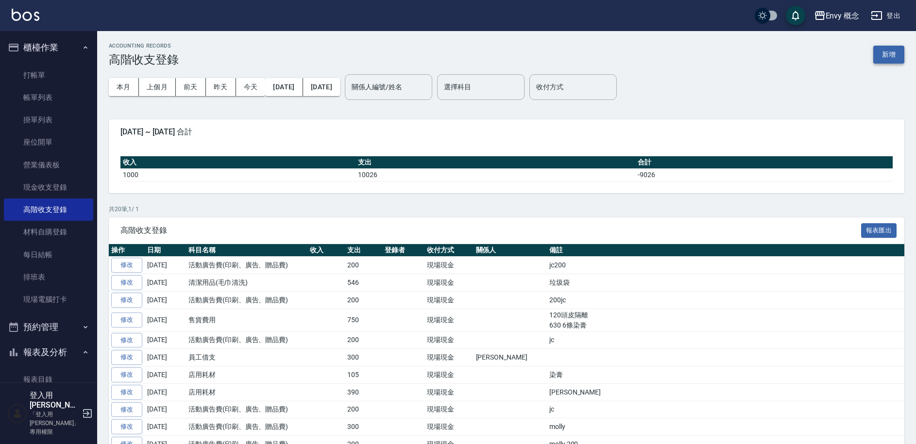
click at [892, 56] on button "新增" at bounding box center [888, 55] width 31 height 18
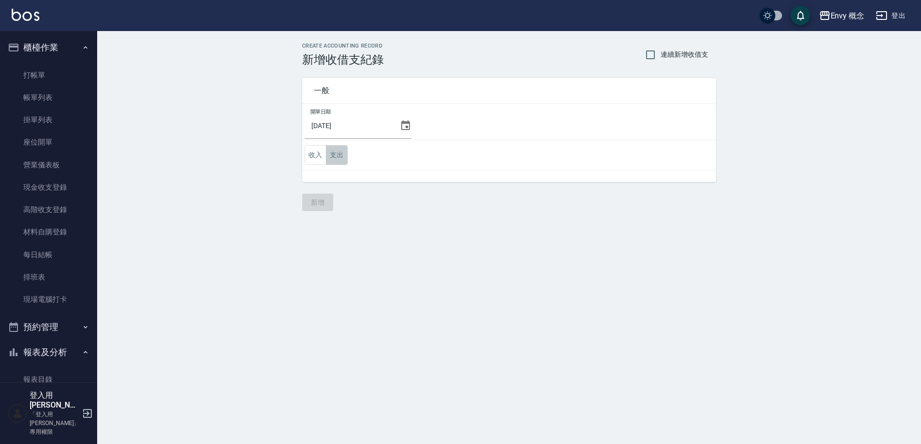
click at [342, 157] on button "支出" at bounding box center [337, 155] width 22 height 20
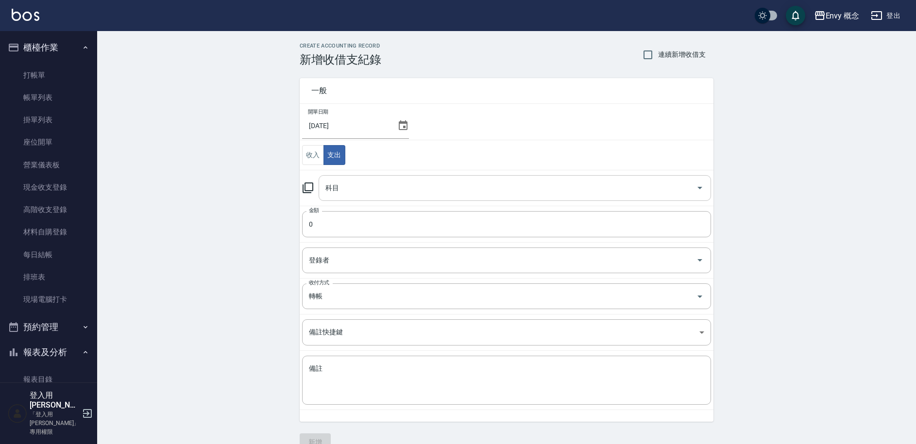
click at [346, 184] on input "科目" at bounding box center [507, 188] width 369 height 17
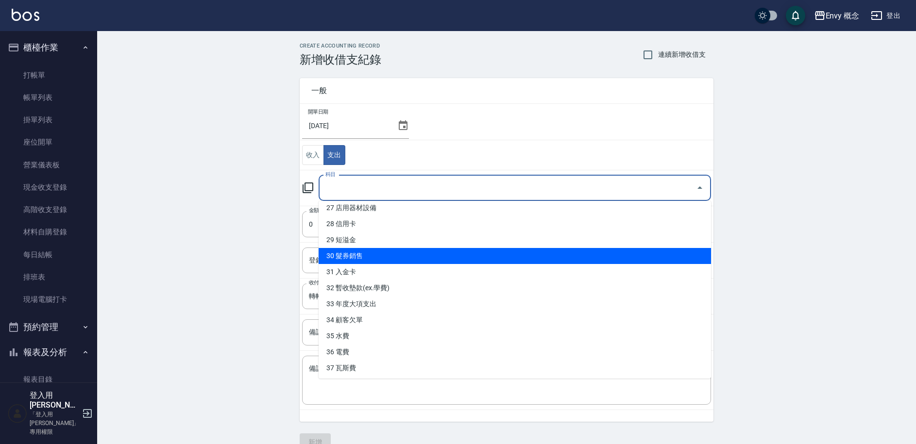
scroll to position [439, 0]
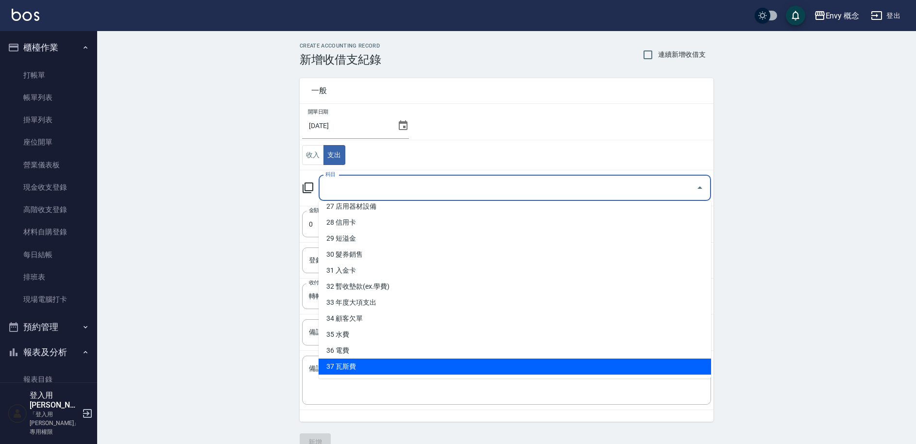
click at [372, 363] on li "37 瓦斯費" at bounding box center [514, 367] width 392 height 16
type input "37 瓦斯費"
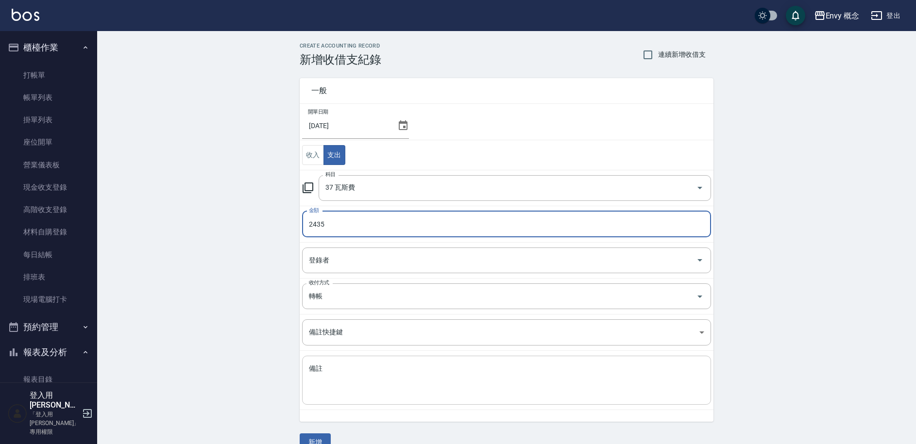
type input "2435"
click at [359, 385] on textarea "備註" at bounding box center [506, 380] width 395 height 33
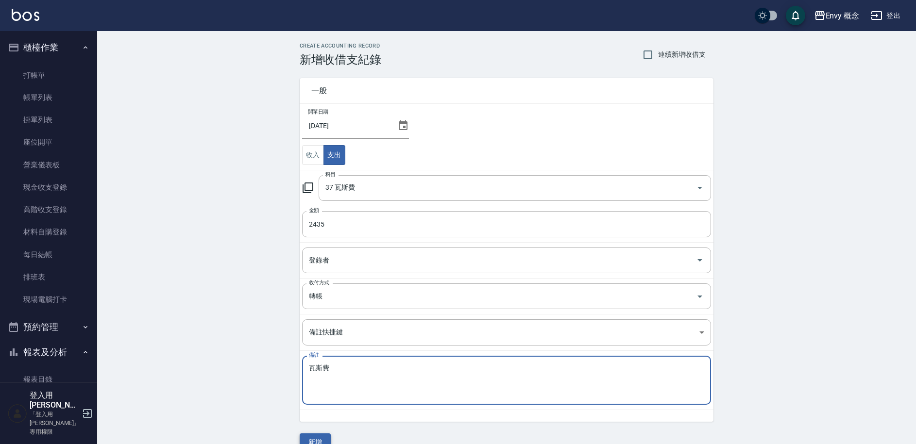
type textarea "瓦斯費"
click at [313, 439] on button "新增" at bounding box center [315, 443] width 31 height 18
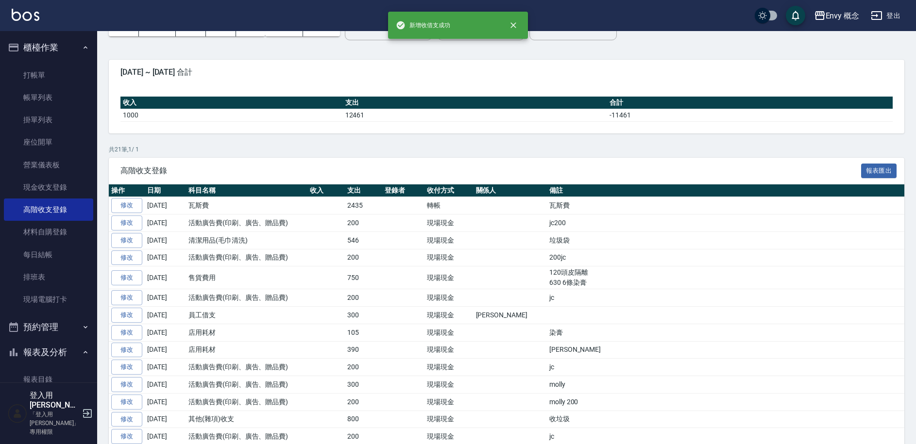
scroll to position [62, 0]
